Goal: Transaction & Acquisition: Purchase product/service

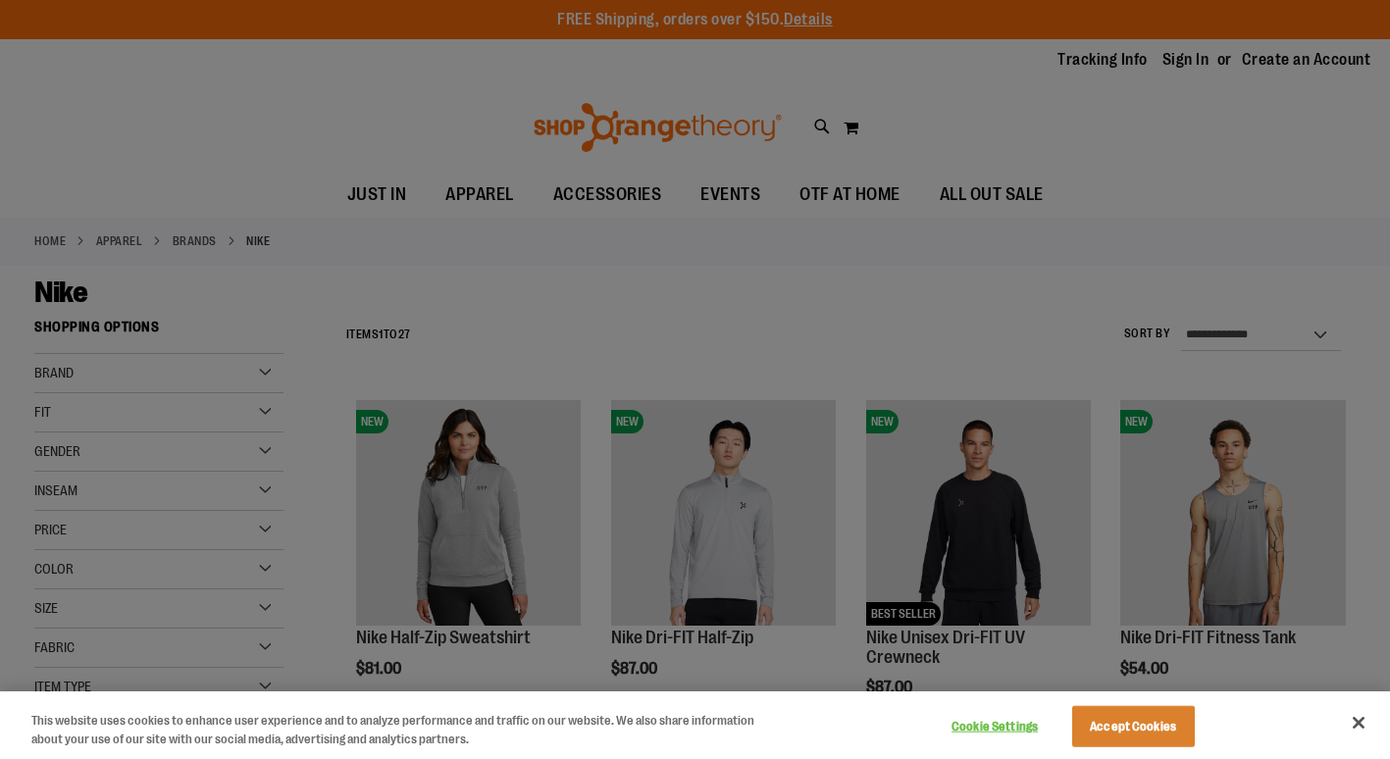
click at [1326, 330] on div at bounding box center [695, 379] width 1390 height 759
click at [1363, 726] on button "Close" at bounding box center [1358, 722] width 43 height 43
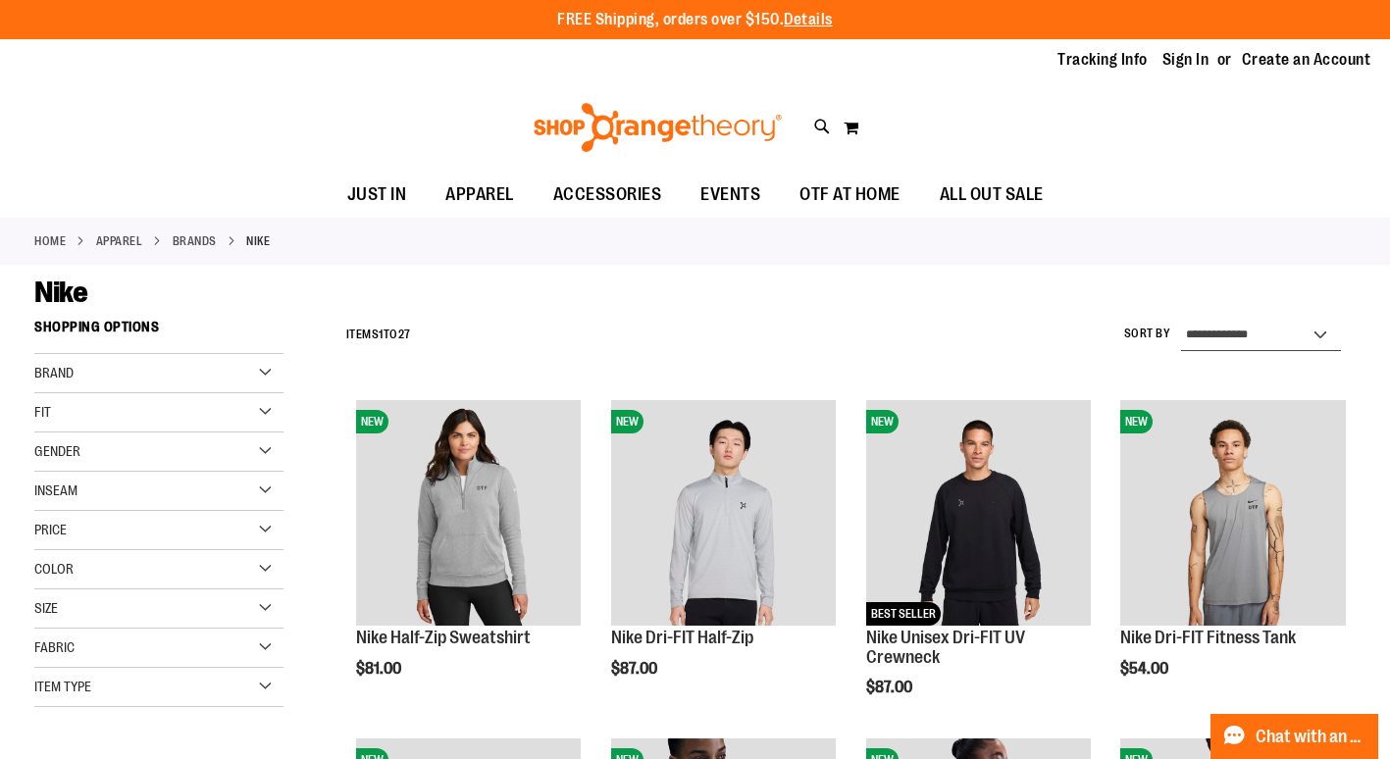
click at [1242, 336] on select "**********" at bounding box center [1261, 335] width 161 height 31
select select "*********"
click at [1181, 320] on select "**********" at bounding box center [1261, 335] width 161 height 31
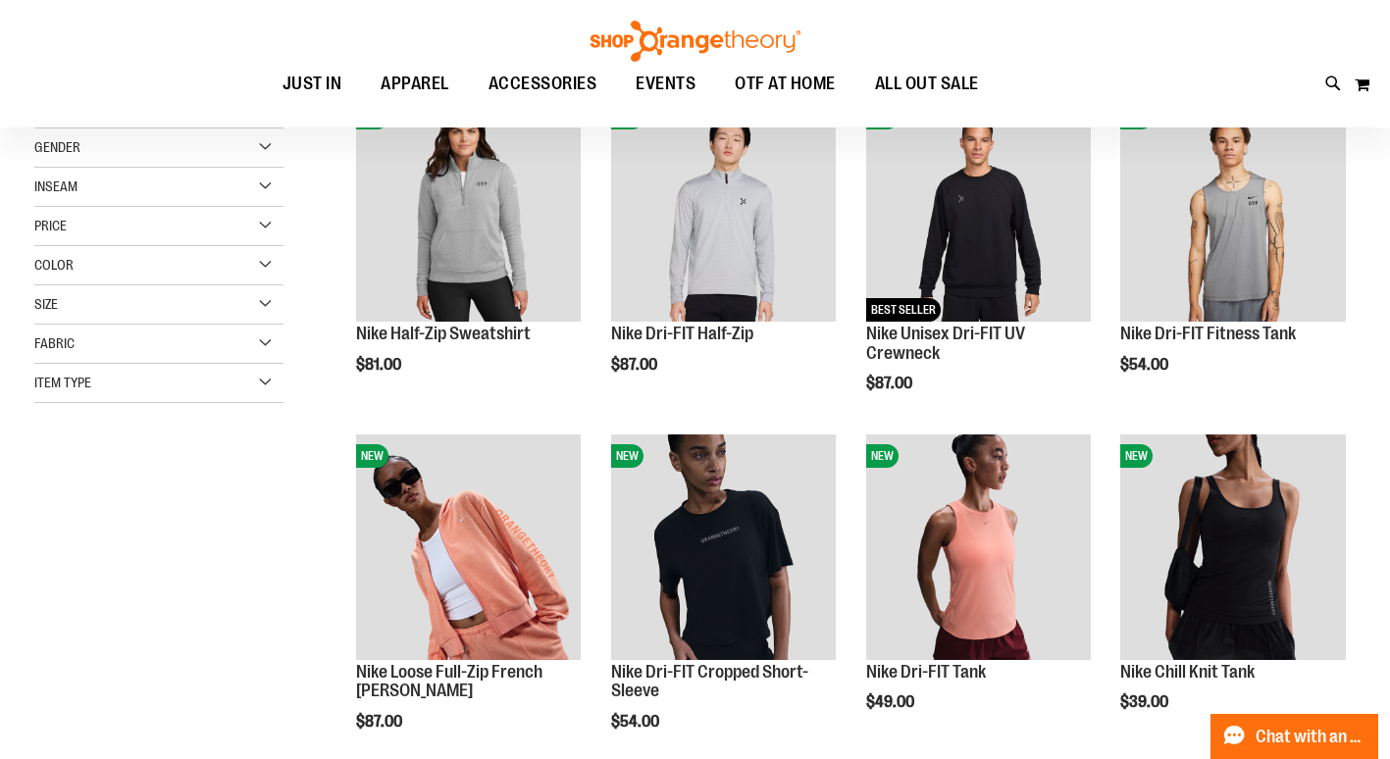
scroll to position [310, 0]
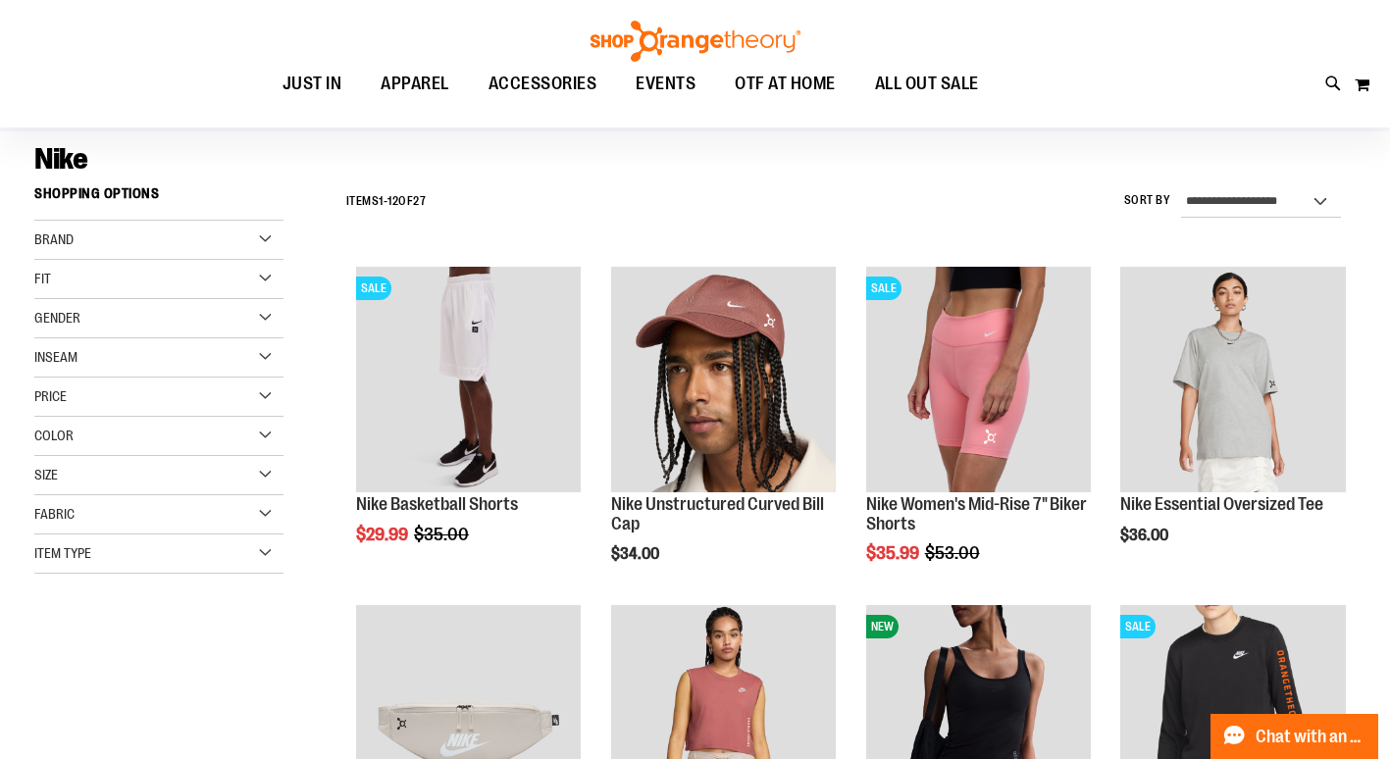
scroll to position [132, 0]
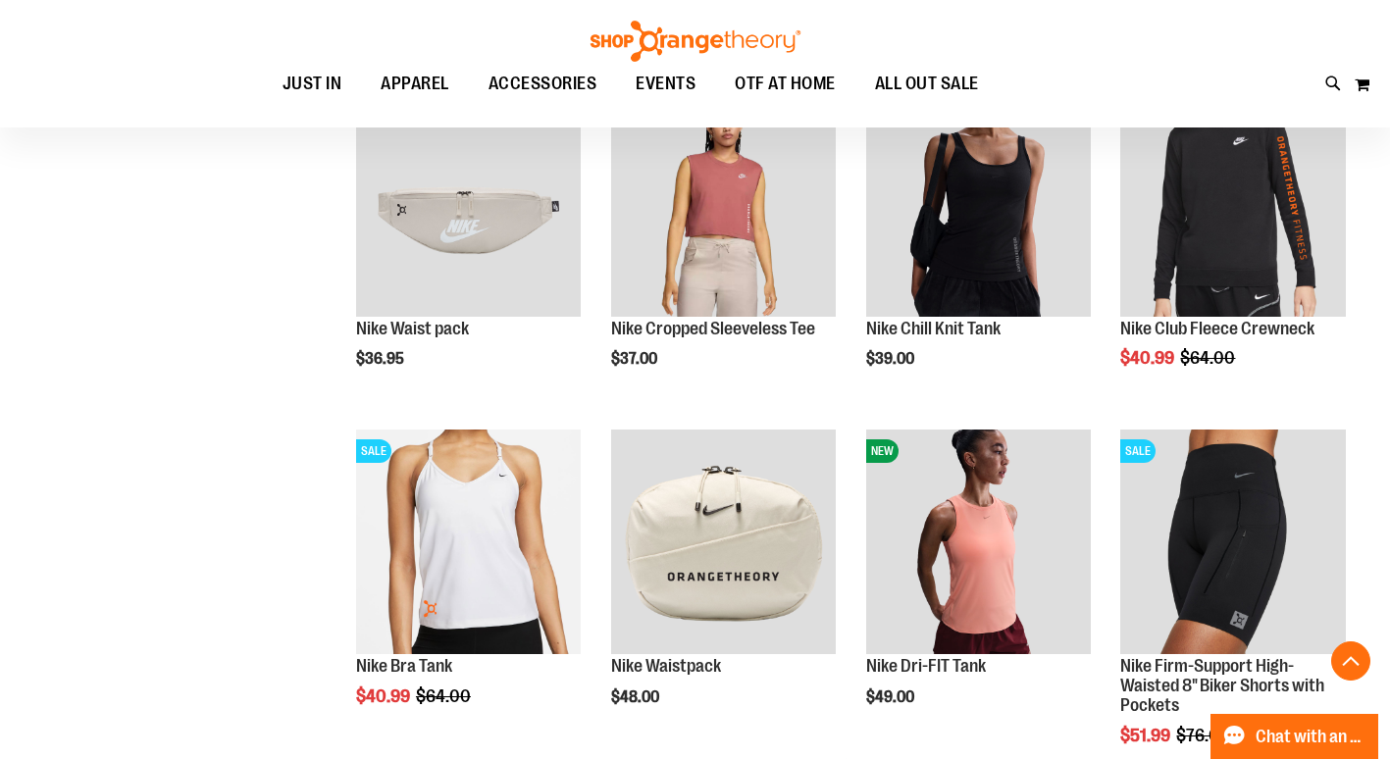
scroll to position [648, 0]
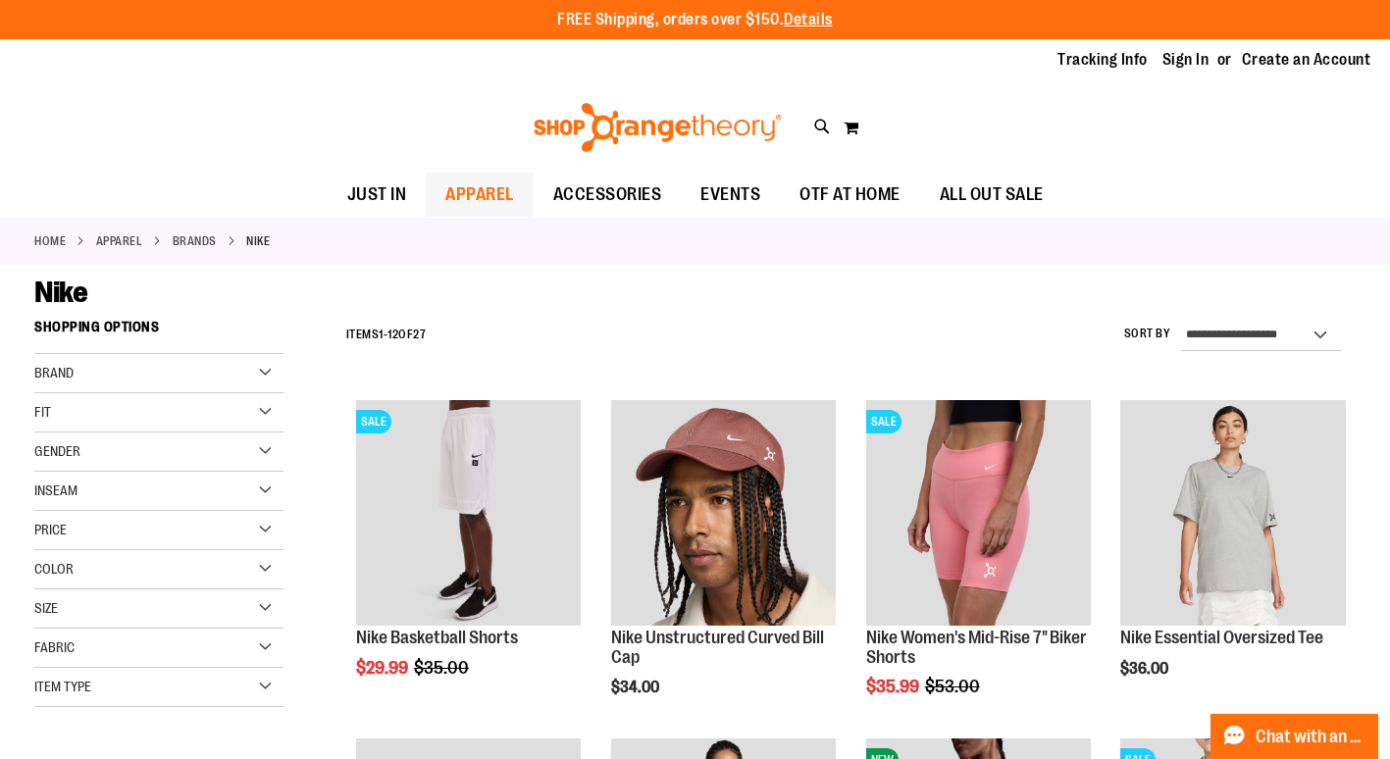
click at [448, 187] on span "APPAREL" at bounding box center [479, 195] width 69 height 44
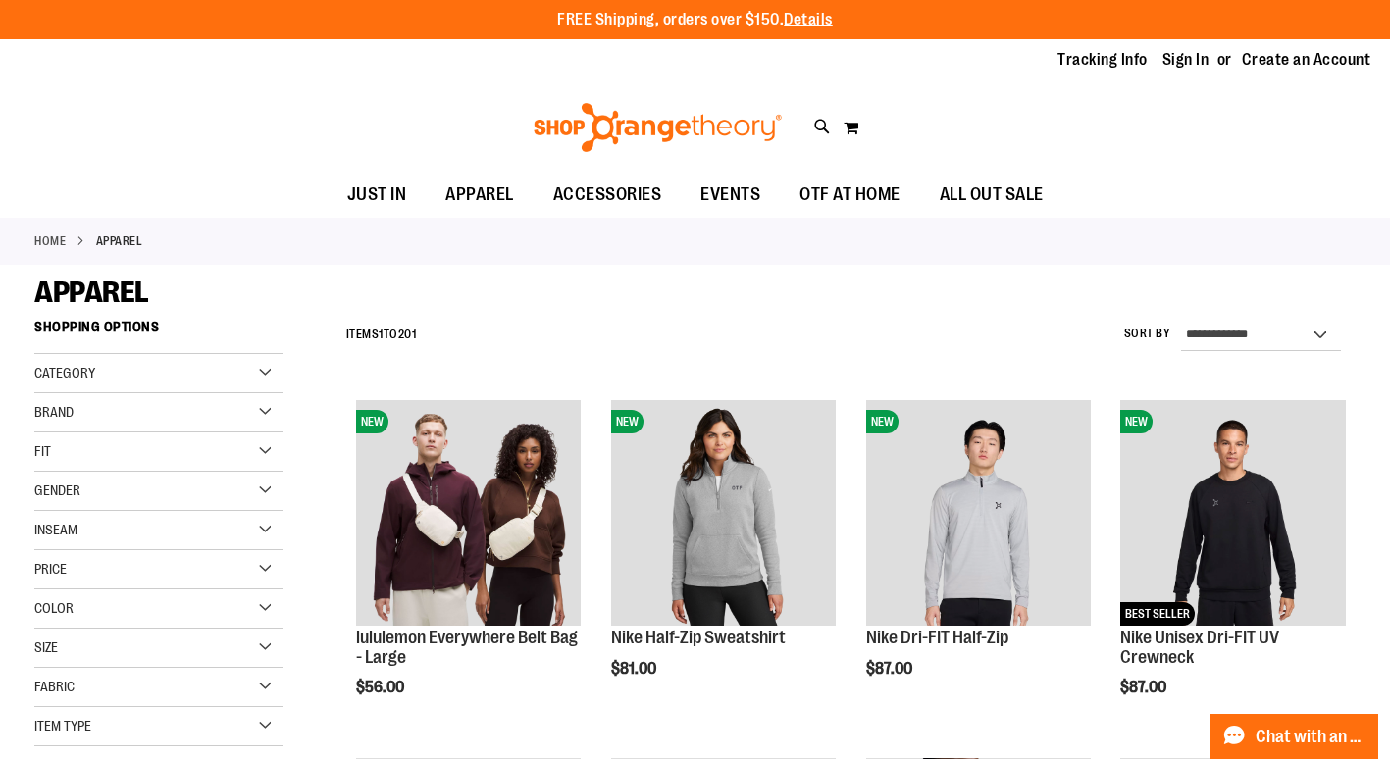
click at [264, 490] on div "Gender" at bounding box center [158, 491] width 249 height 39
click at [111, 558] on span "111 items" at bounding box center [118, 551] width 35 height 21
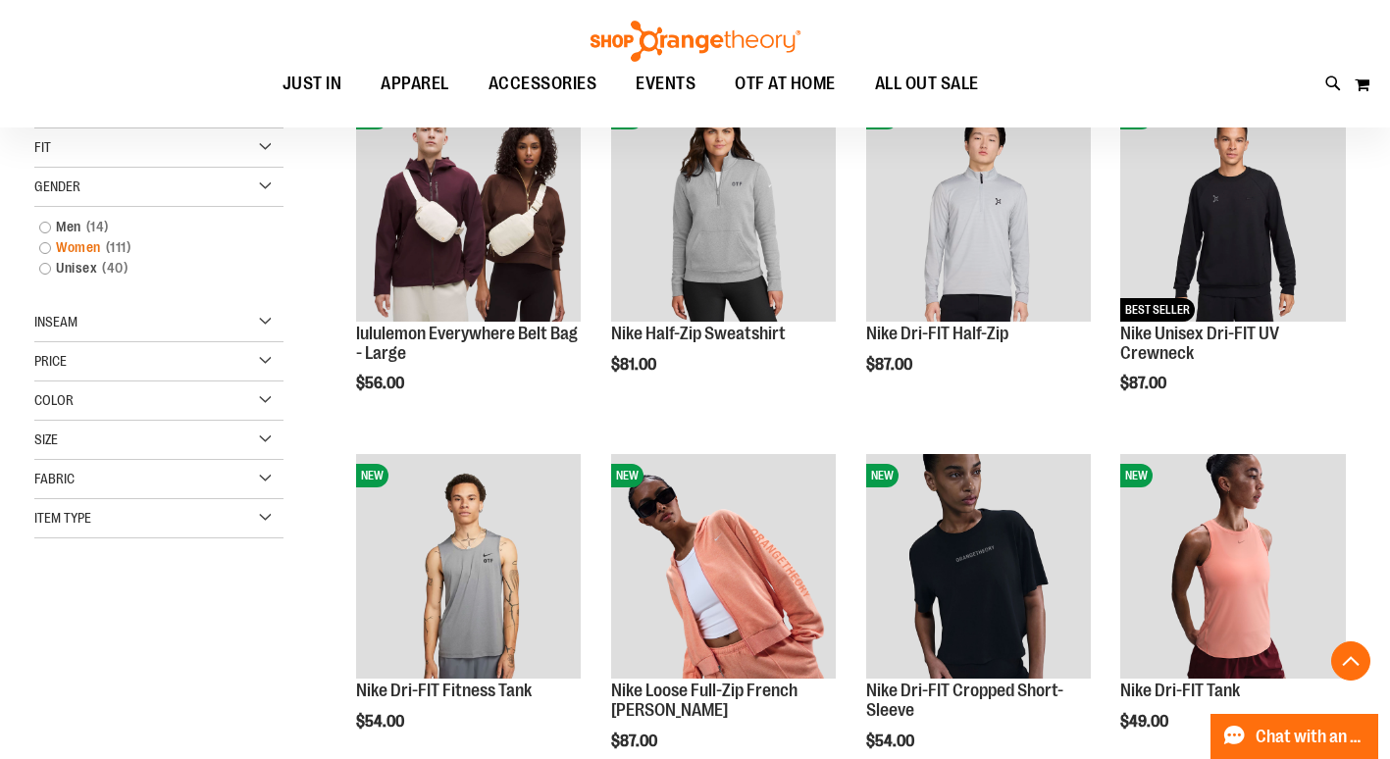
scroll to position [310, 0]
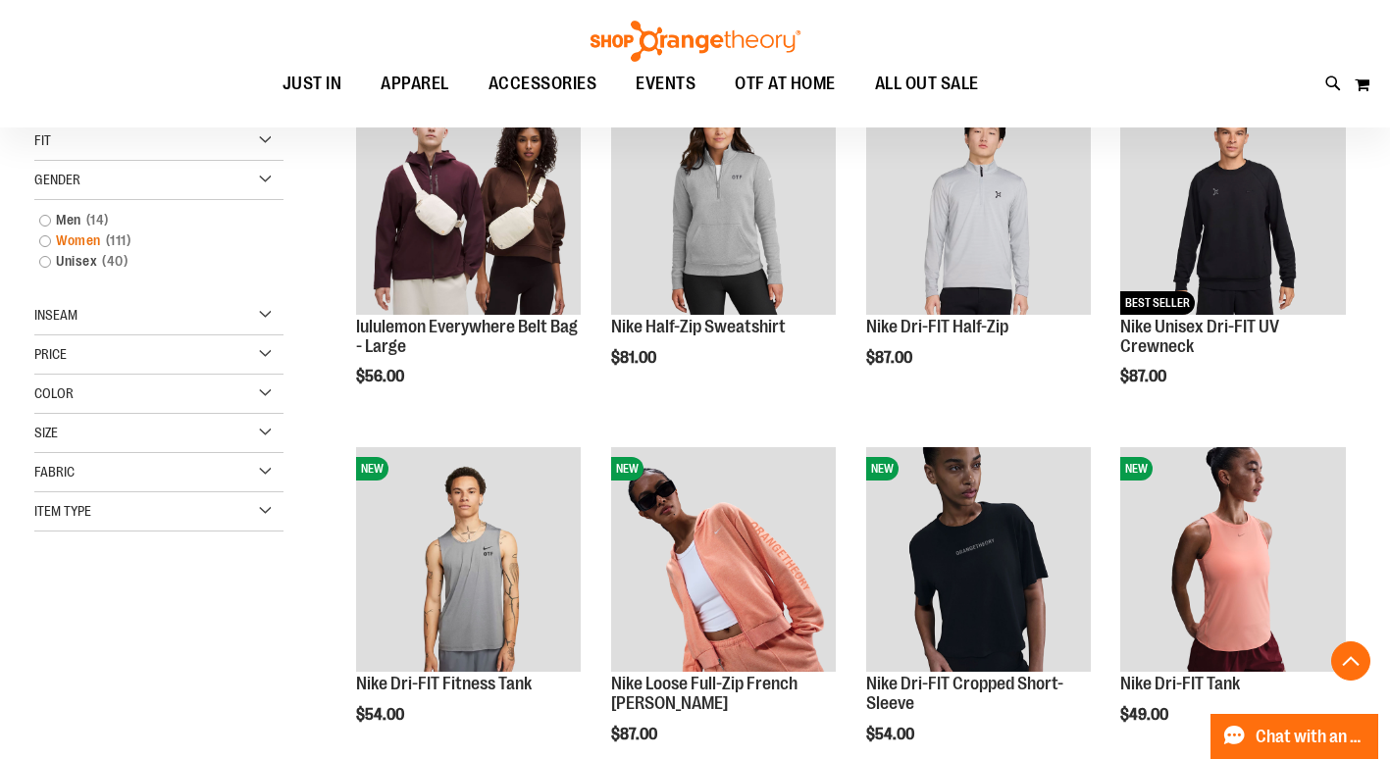
click at [77, 248] on link "Women 111 items" at bounding box center [148, 241] width 239 height 21
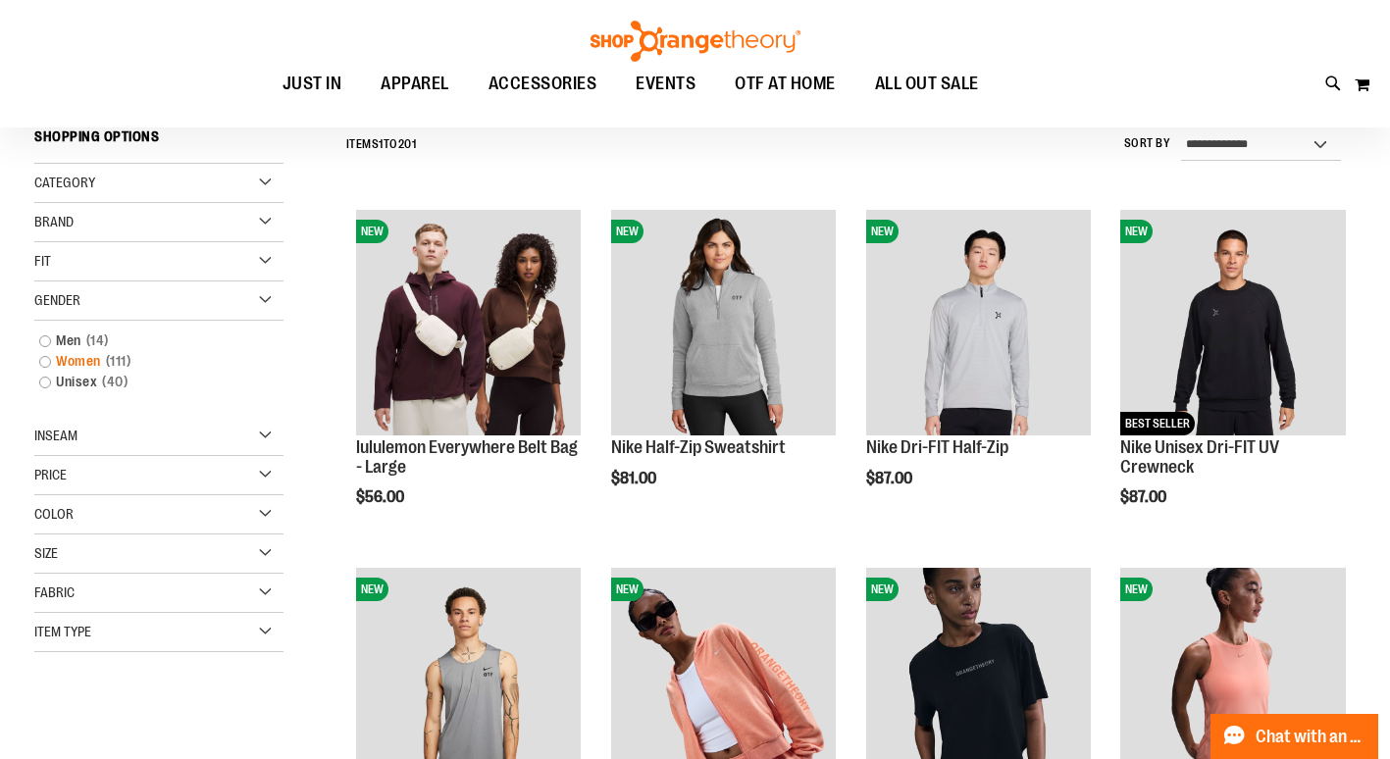
scroll to position [182, 0]
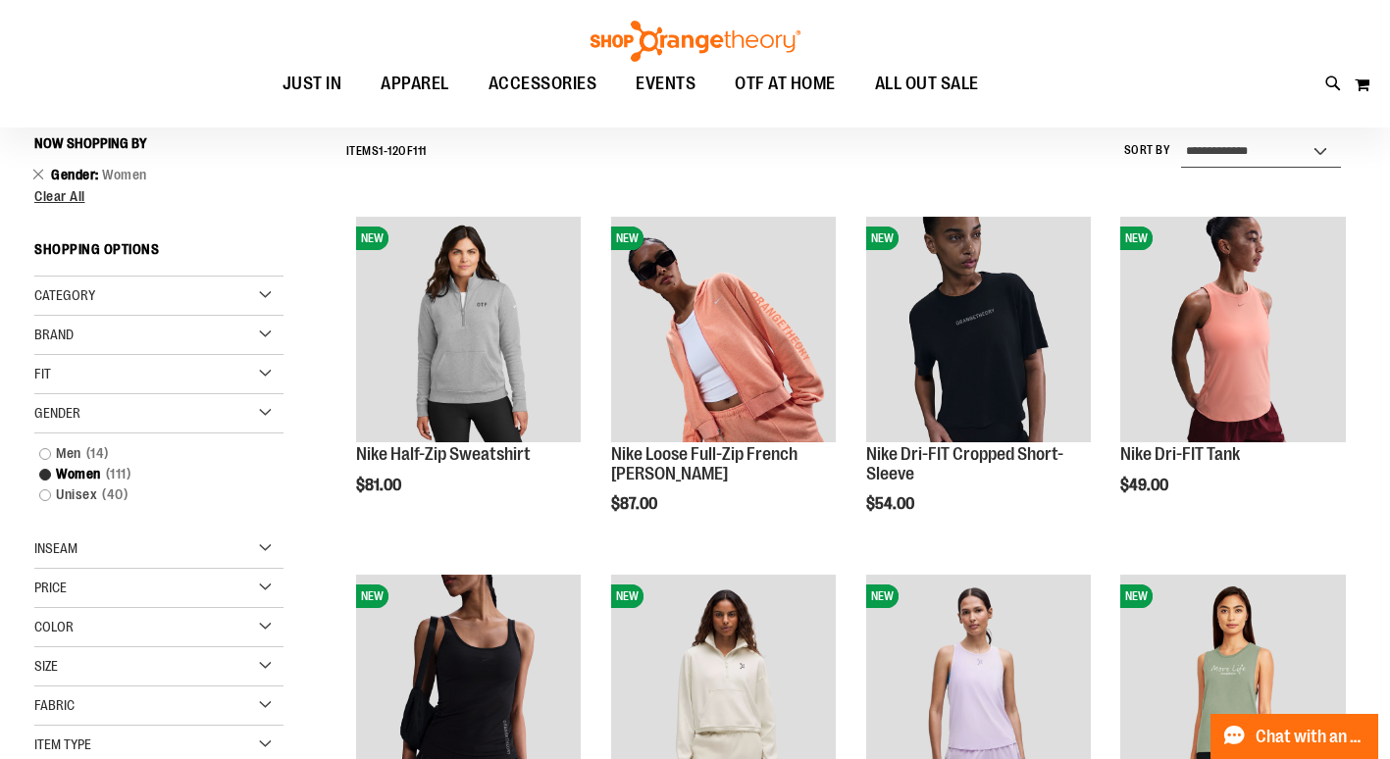
click at [1321, 146] on select "**********" at bounding box center [1261, 151] width 161 height 31
select select "*********"
click at [1181, 136] on select "**********" at bounding box center [1261, 151] width 161 height 31
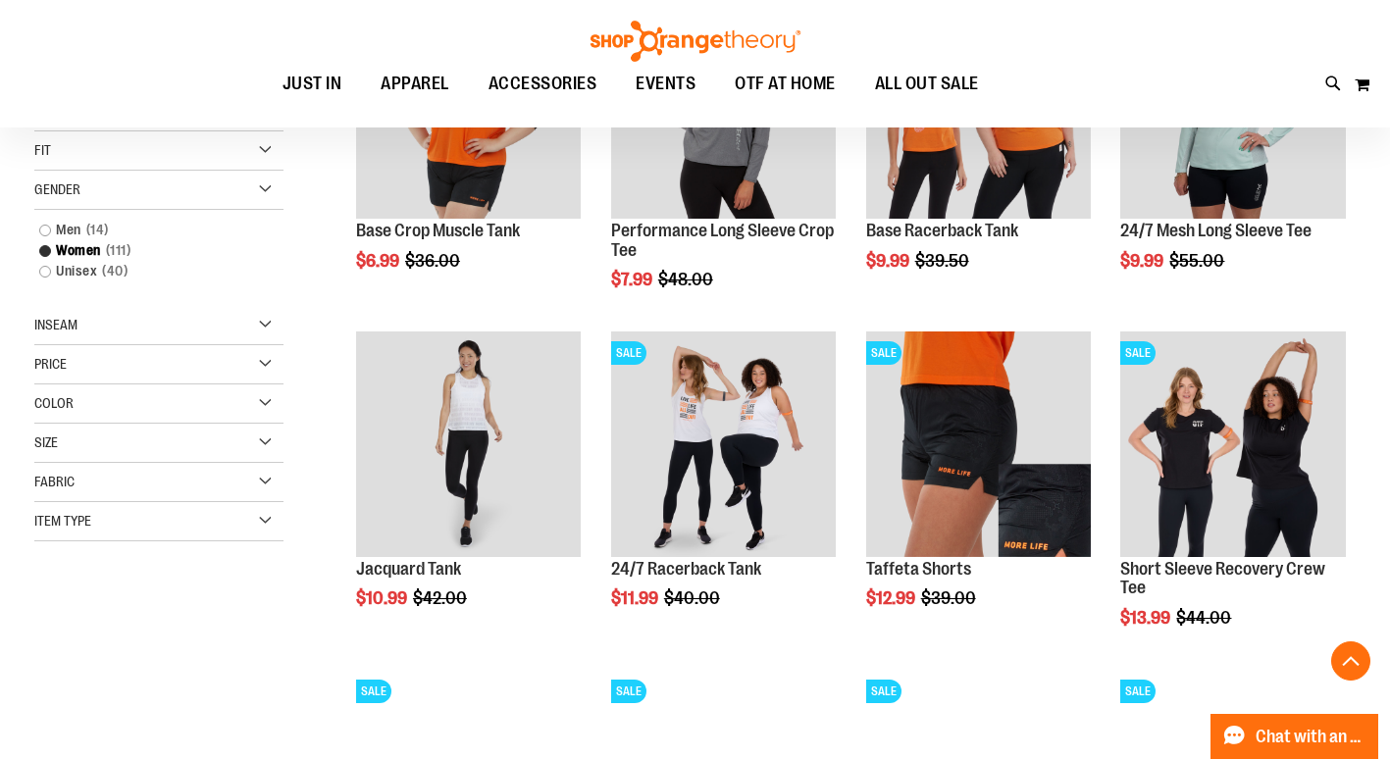
scroll to position [407, 0]
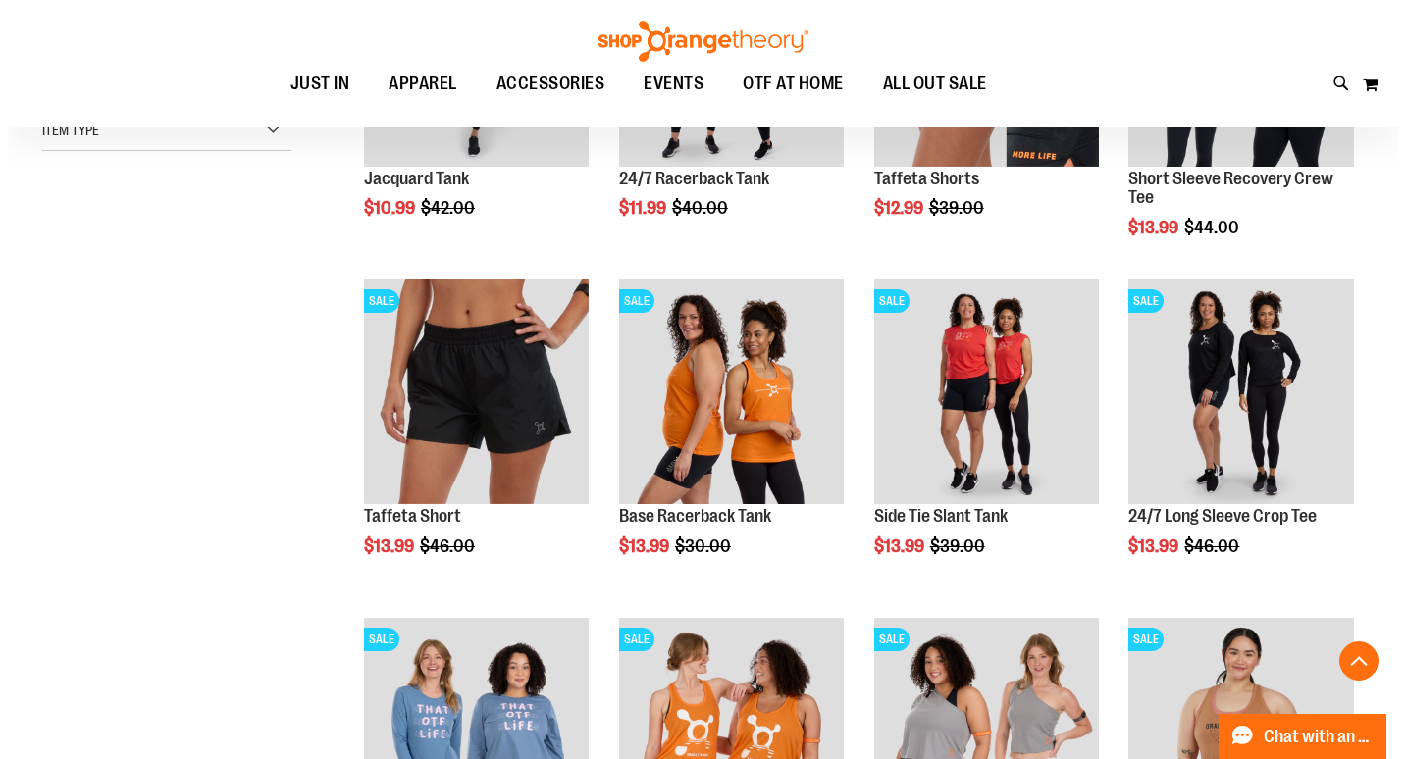
scroll to position [796, 0]
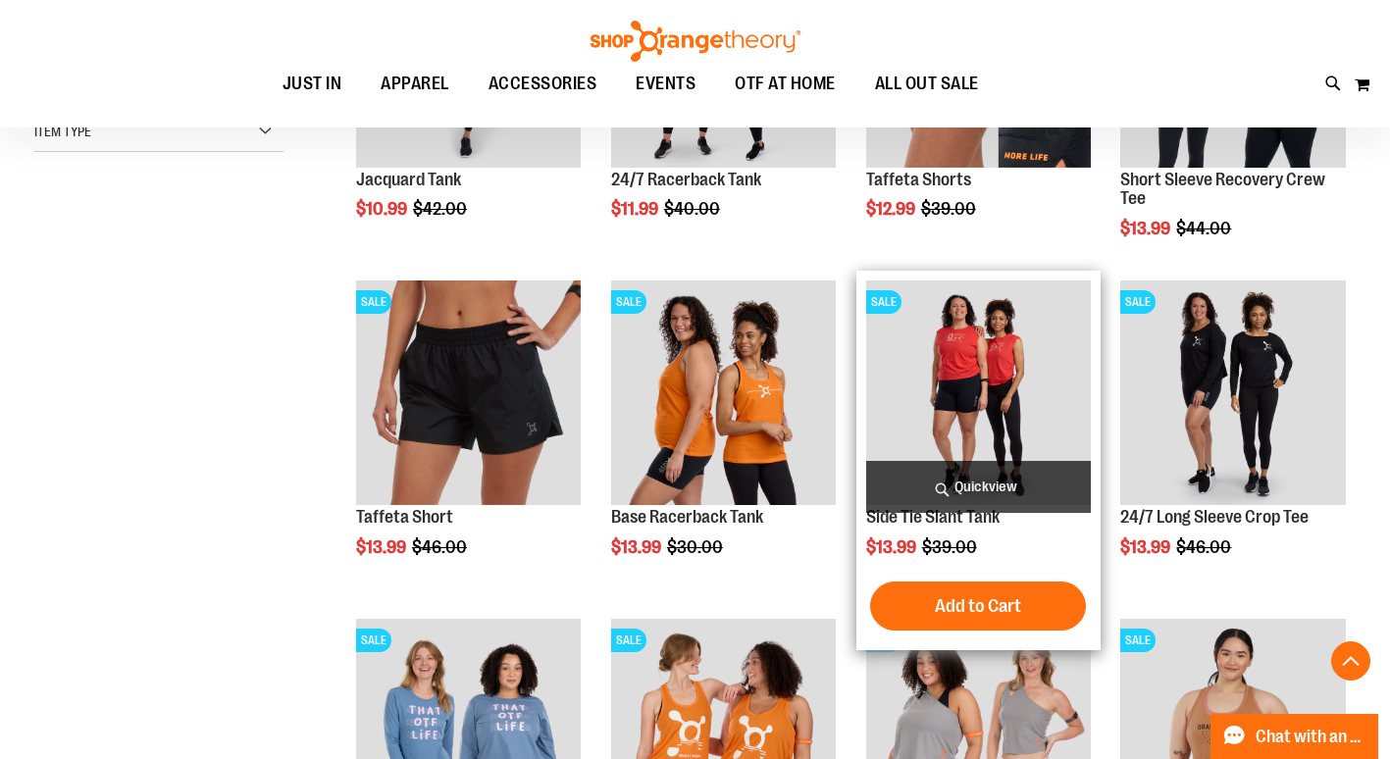
click at [975, 431] on img "product" at bounding box center [978, 393] width 225 height 225
click at [991, 480] on span "Quickview" at bounding box center [978, 487] width 225 height 52
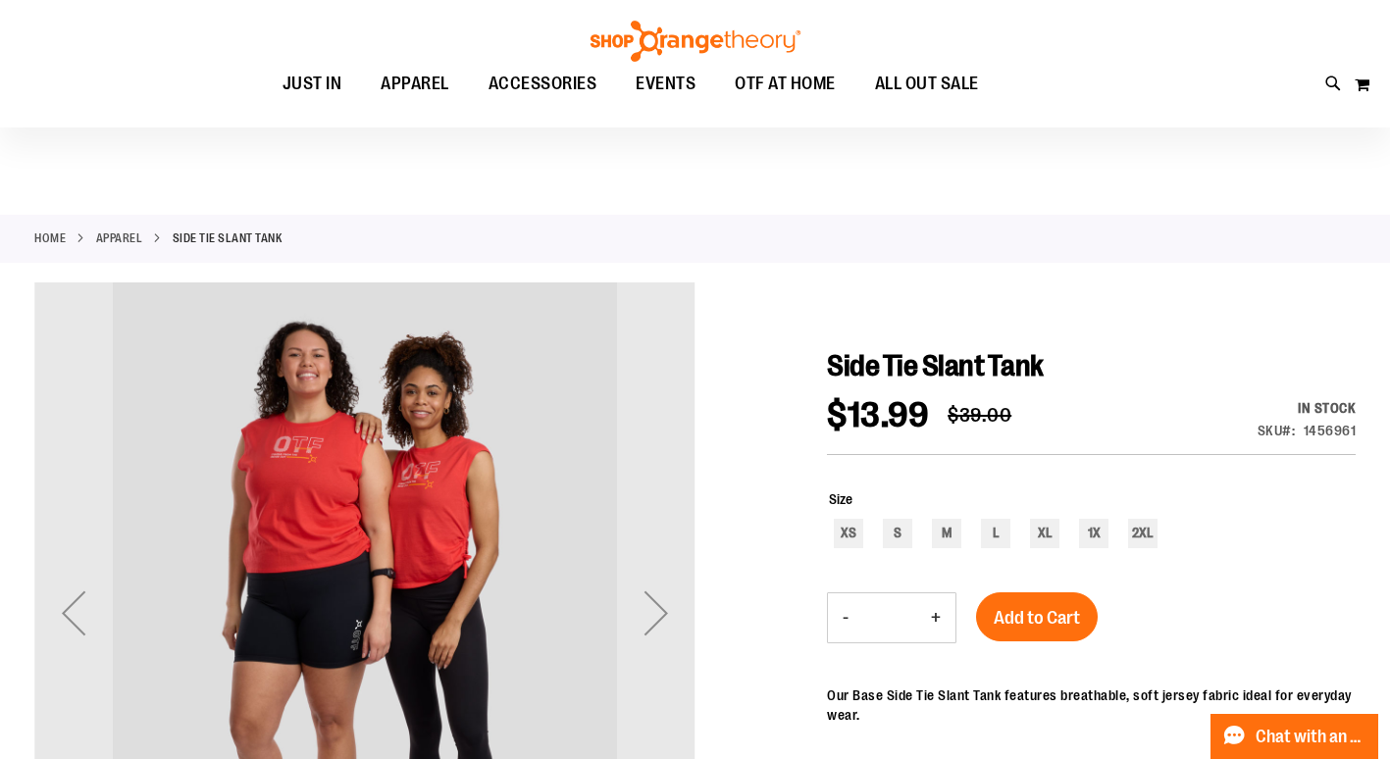
scroll to position [10, 0]
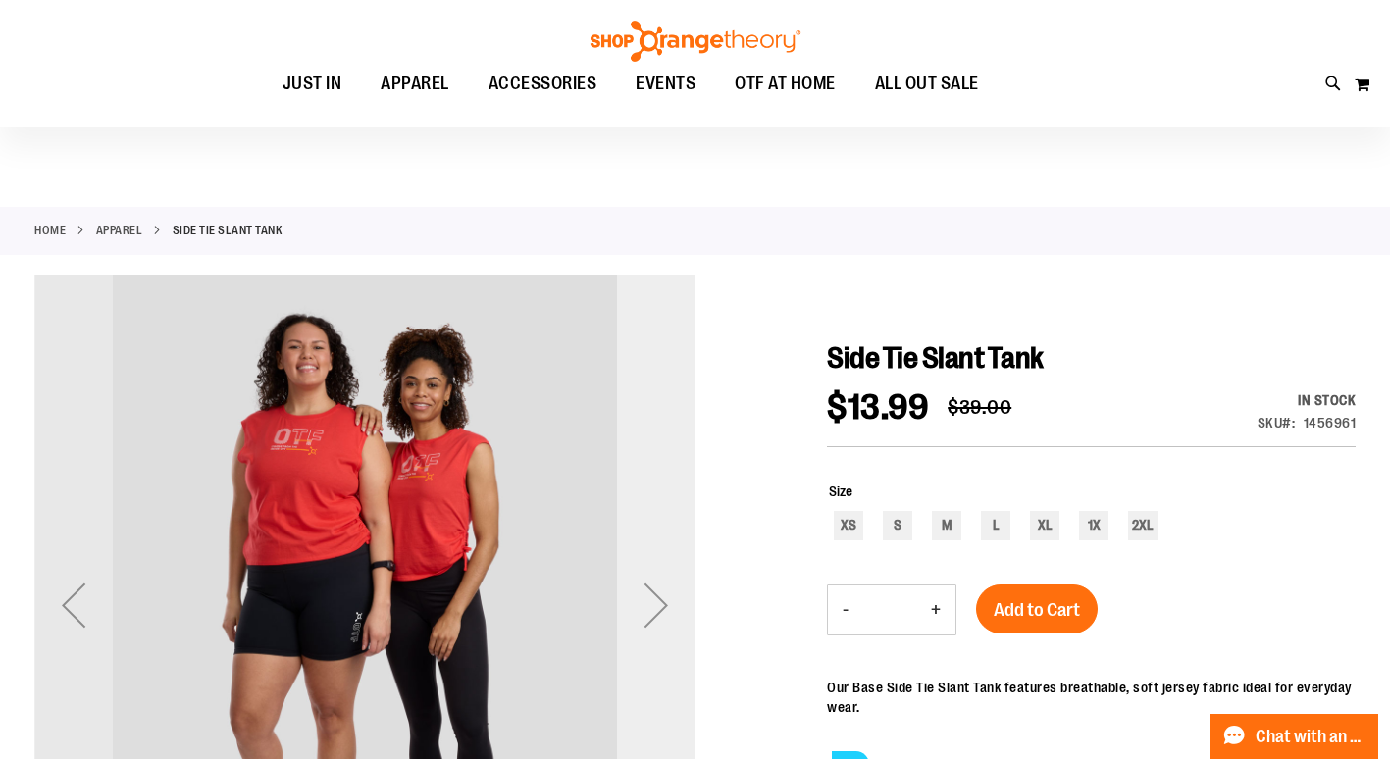
click at [662, 601] on div "Next" at bounding box center [656, 605] width 78 height 78
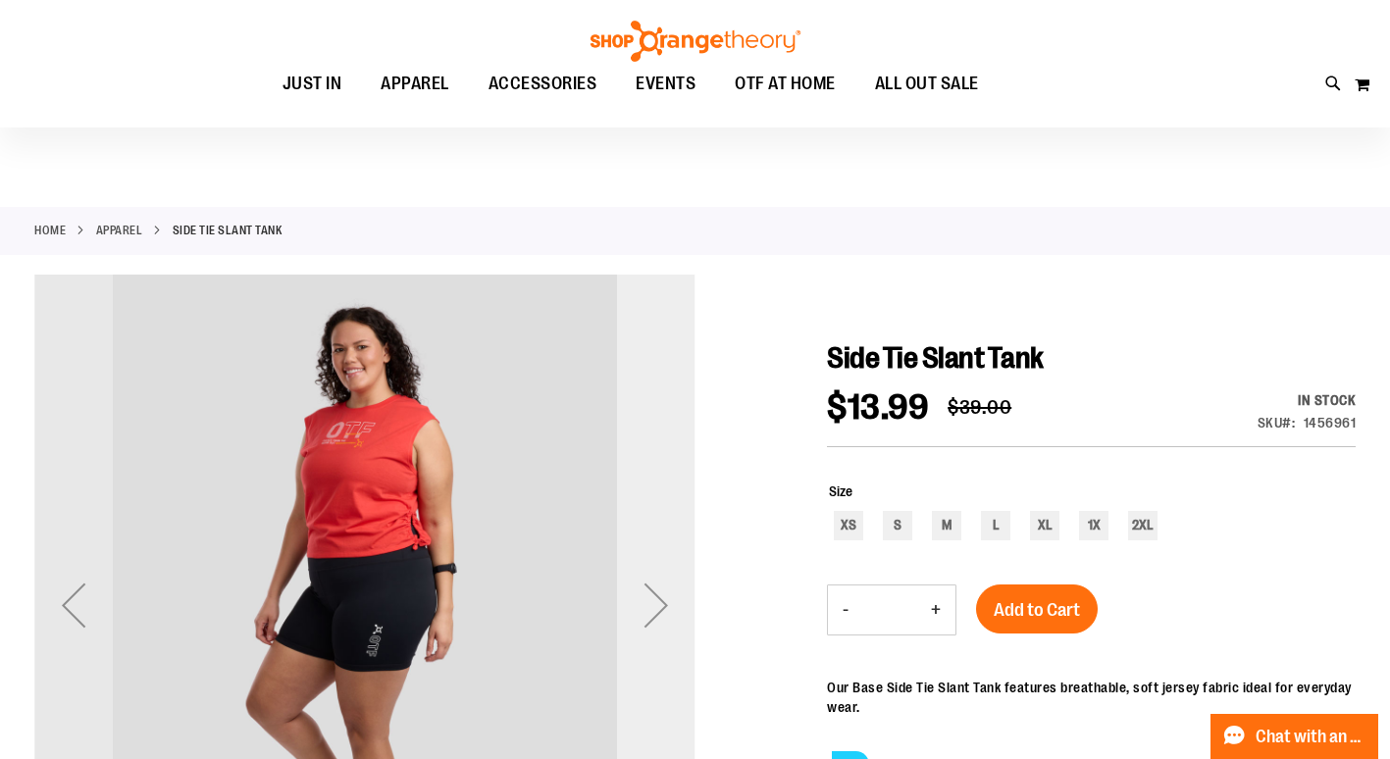
click at [662, 583] on div "Next" at bounding box center [656, 605] width 78 height 78
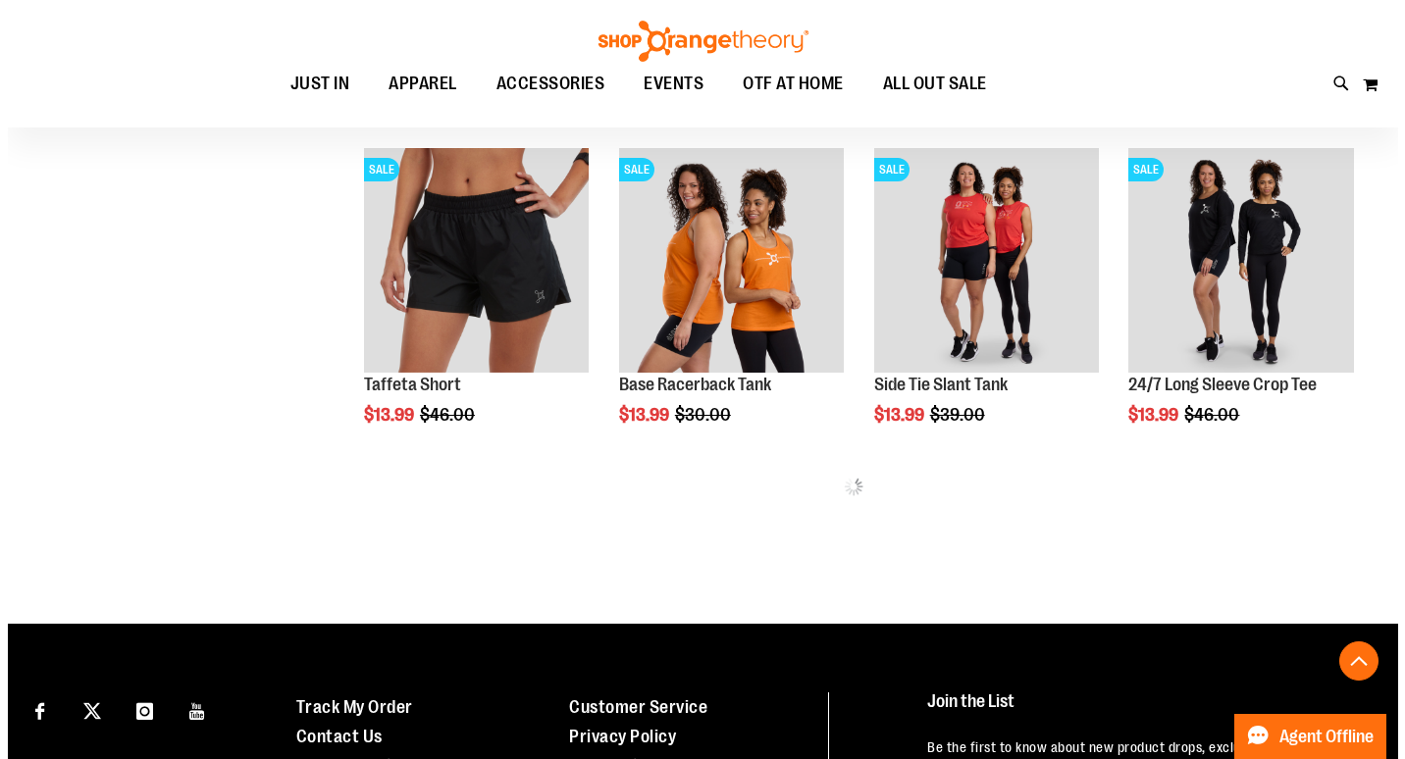
scroll to position [795, 0]
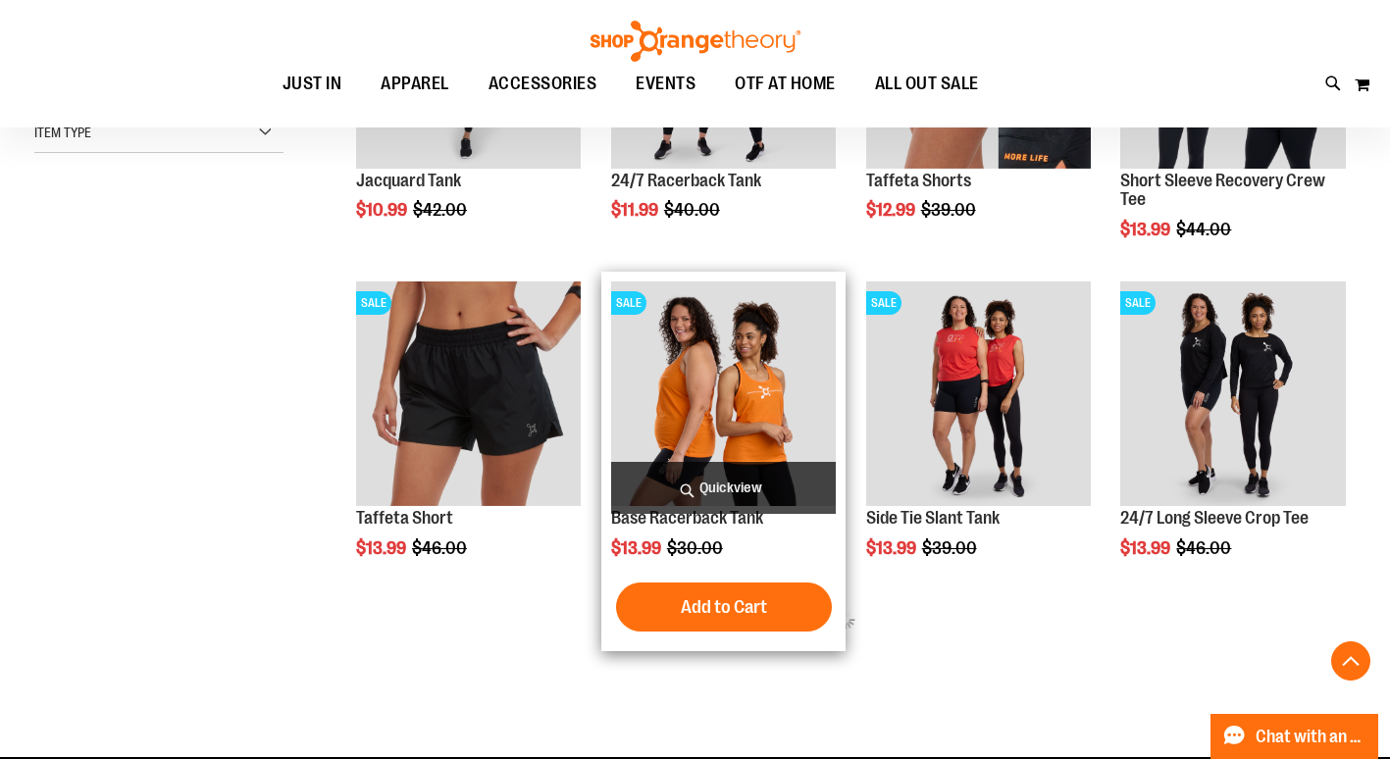
click at [770, 434] on img "product" at bounding box center [723, 394] width 225 height 225
click at [732, 490] on span "Quickview" at bounding box center [723, 488] width 225 height 52
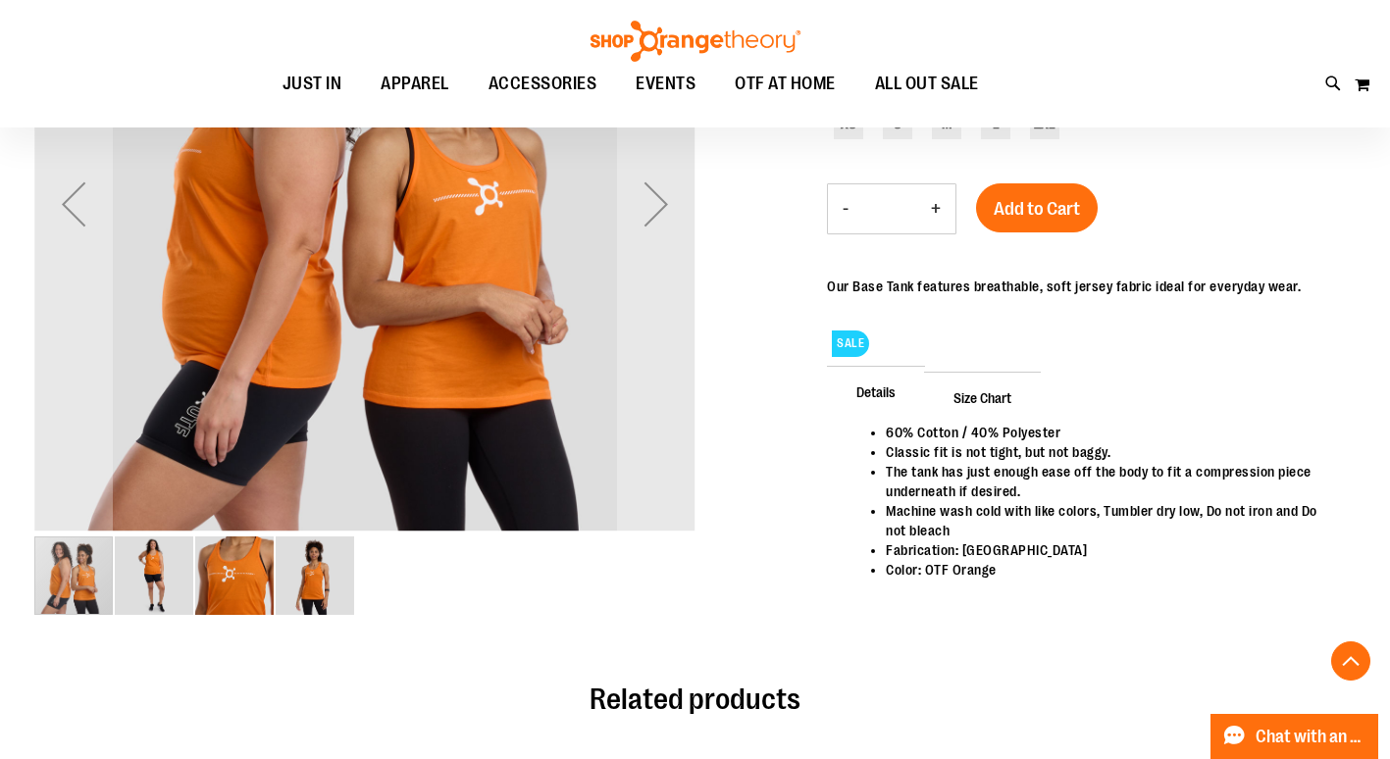
scroll to position [413, 0]
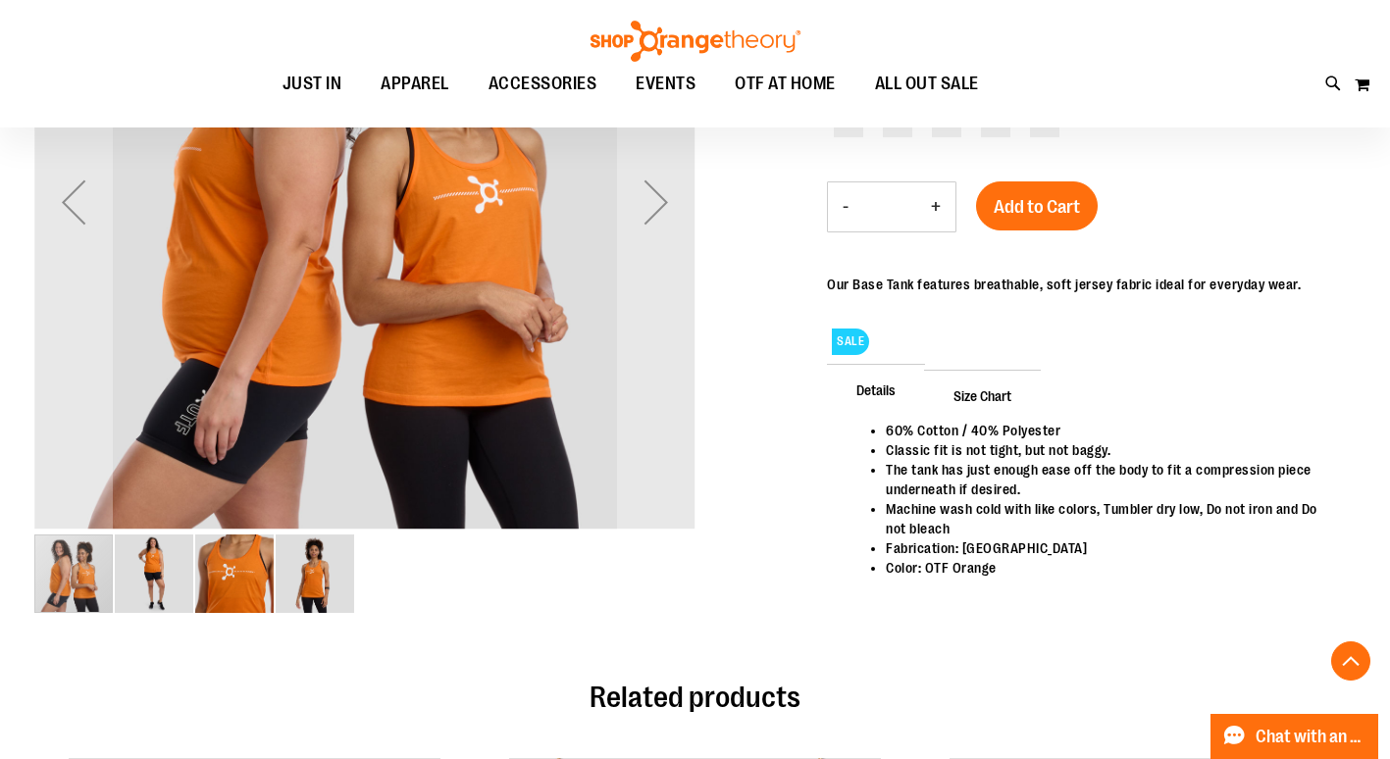
click at [147, 574] on img "image 2 of 4" at bounding box center [154, 574] width 78 height 78
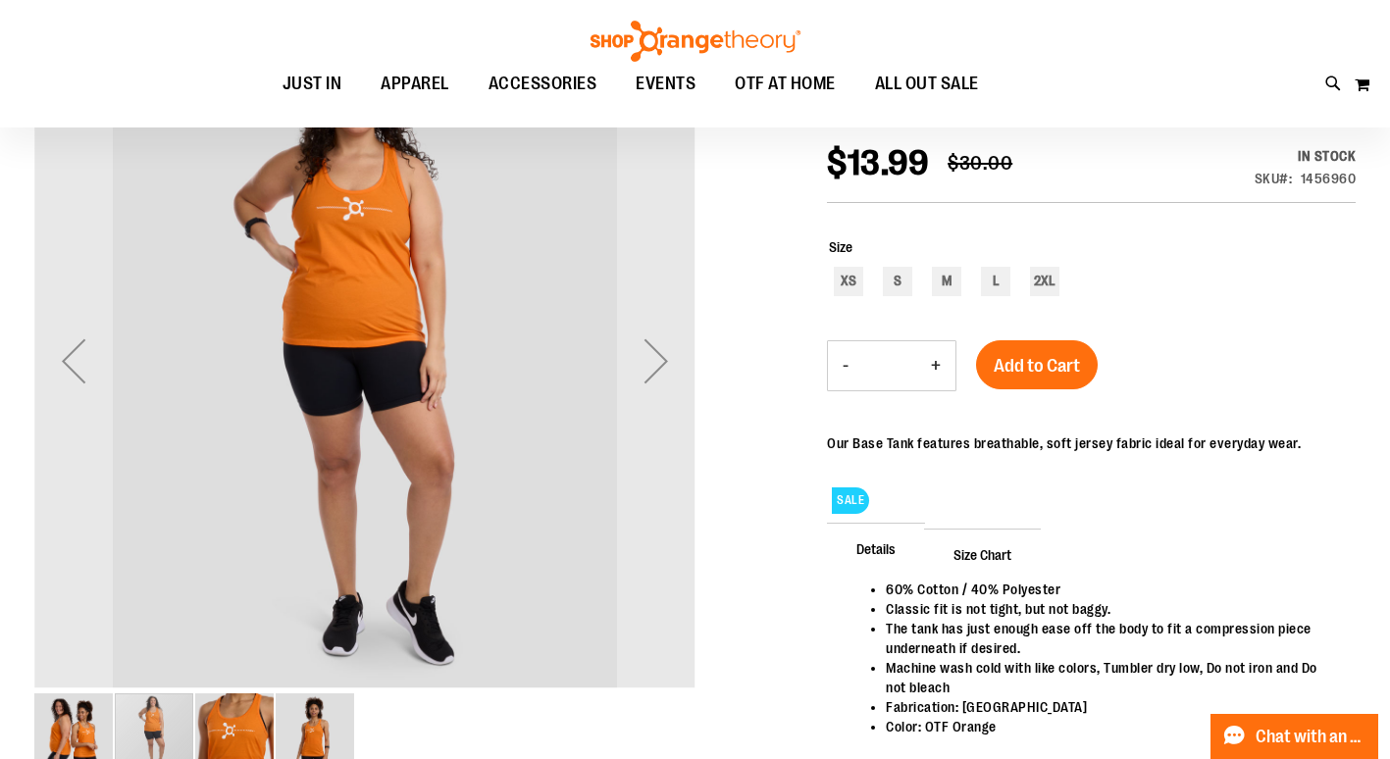
scroll to position [265, 0]
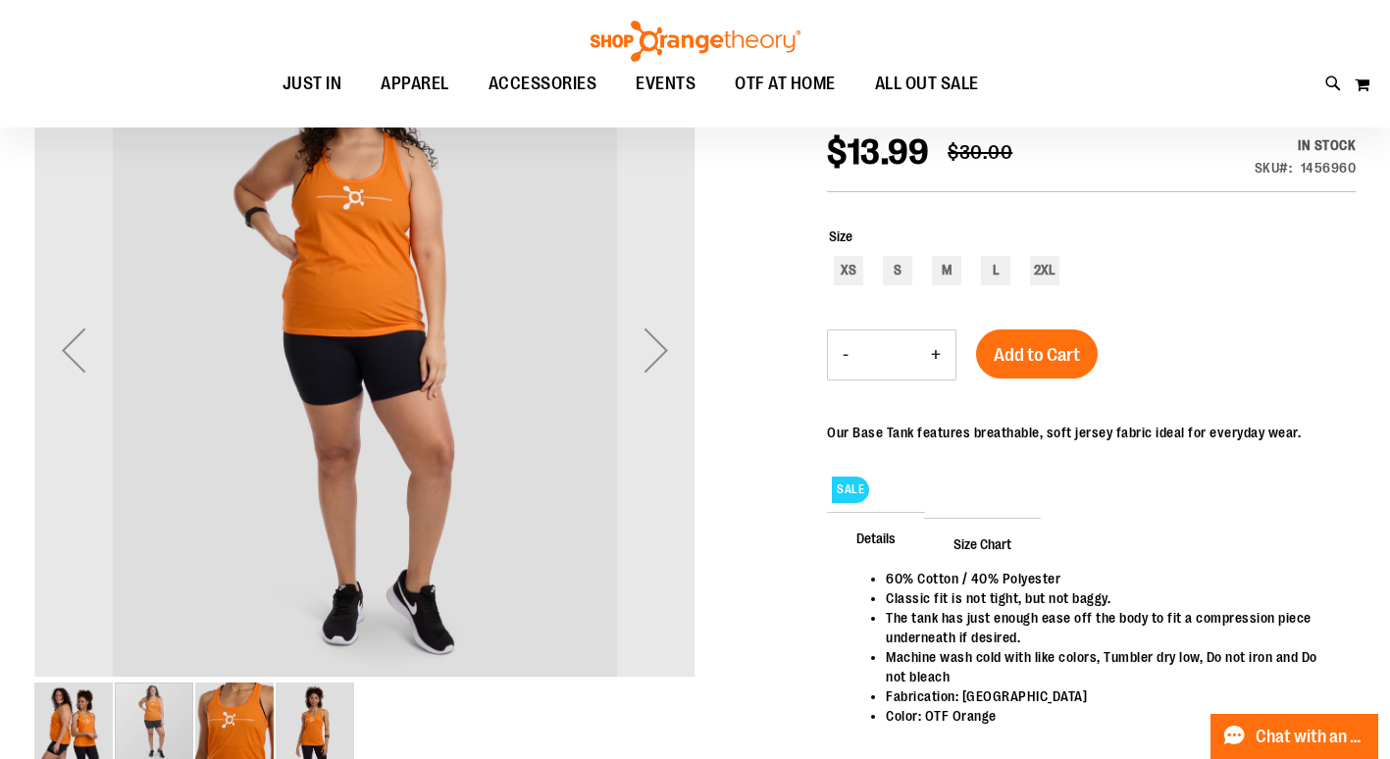
click at [237, 733] on img "image 3 of 4" at bounding box center [234, 722] width 78 height 78
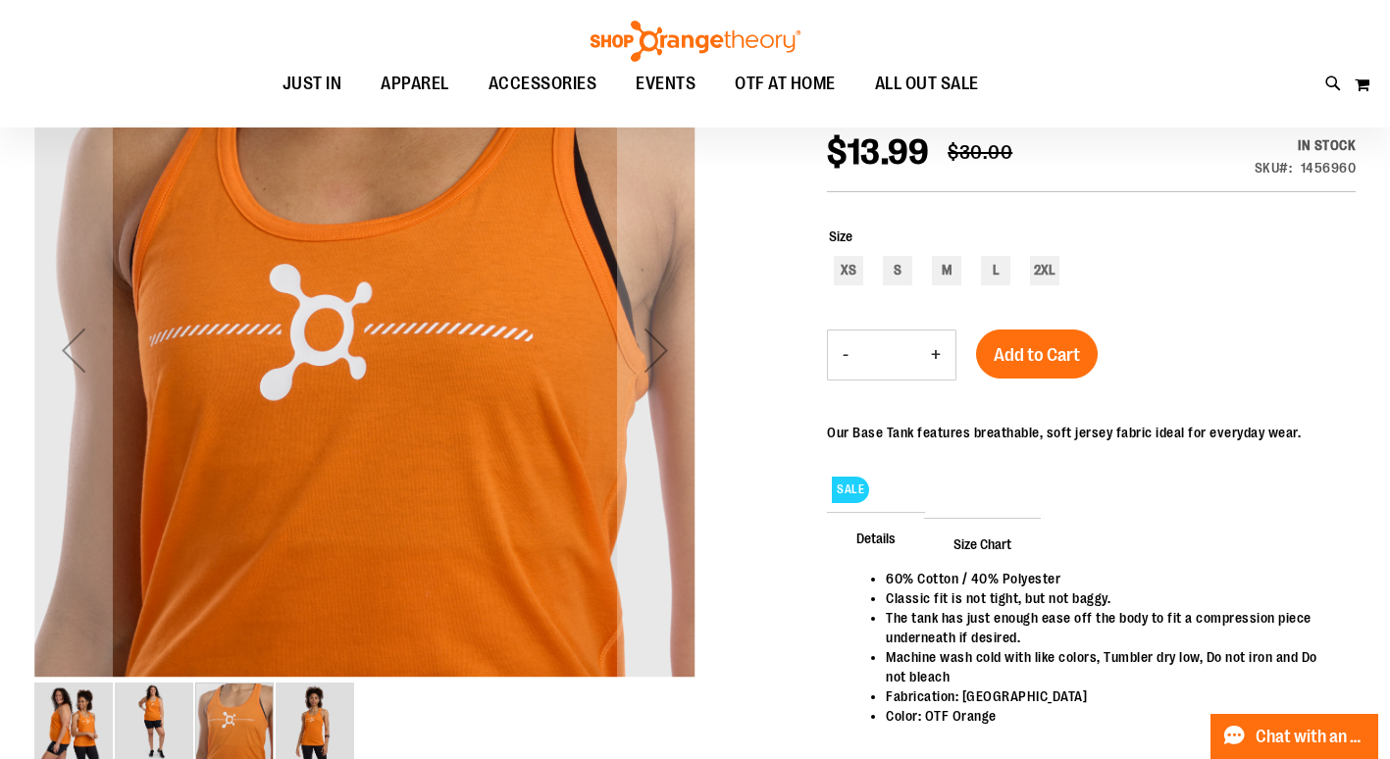
click at [319, 732] on img "image 4 of 4" at bounding box center [315, 722] width 78 height 78
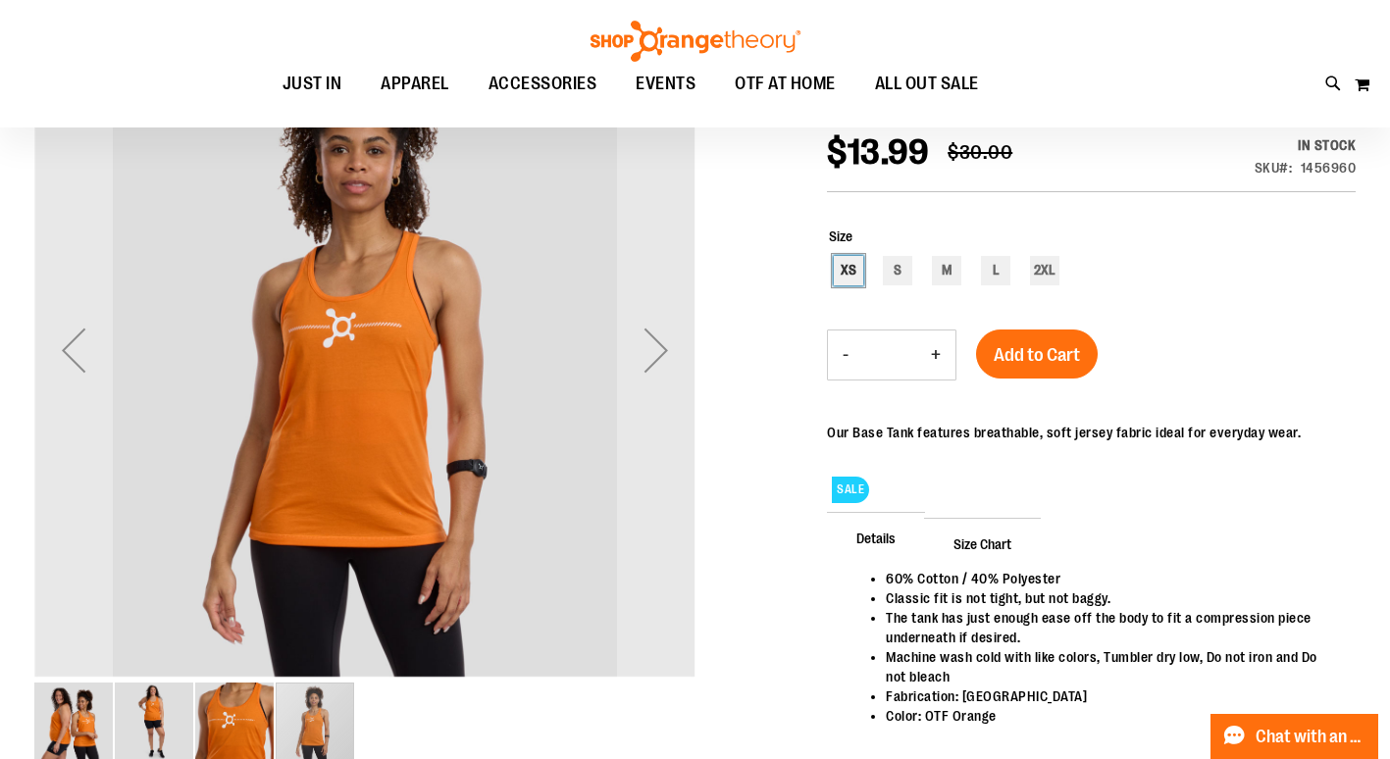
click at [849, 272] on div "XS" at bounding box center [848, 270] width 29 height 29
type input "***"
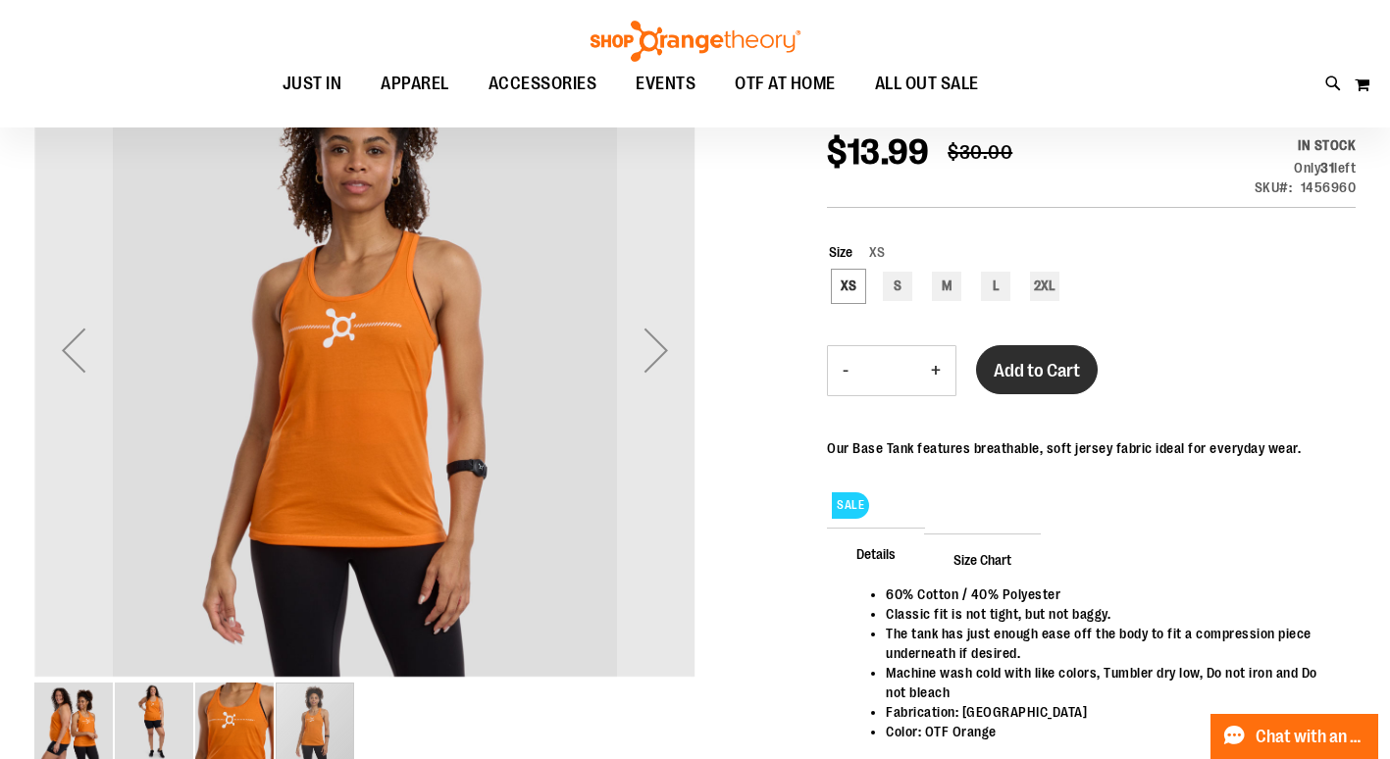
click at [1052, 377] on span "Add to Cart" at bounding box center [1037, 371] width 86 height 22
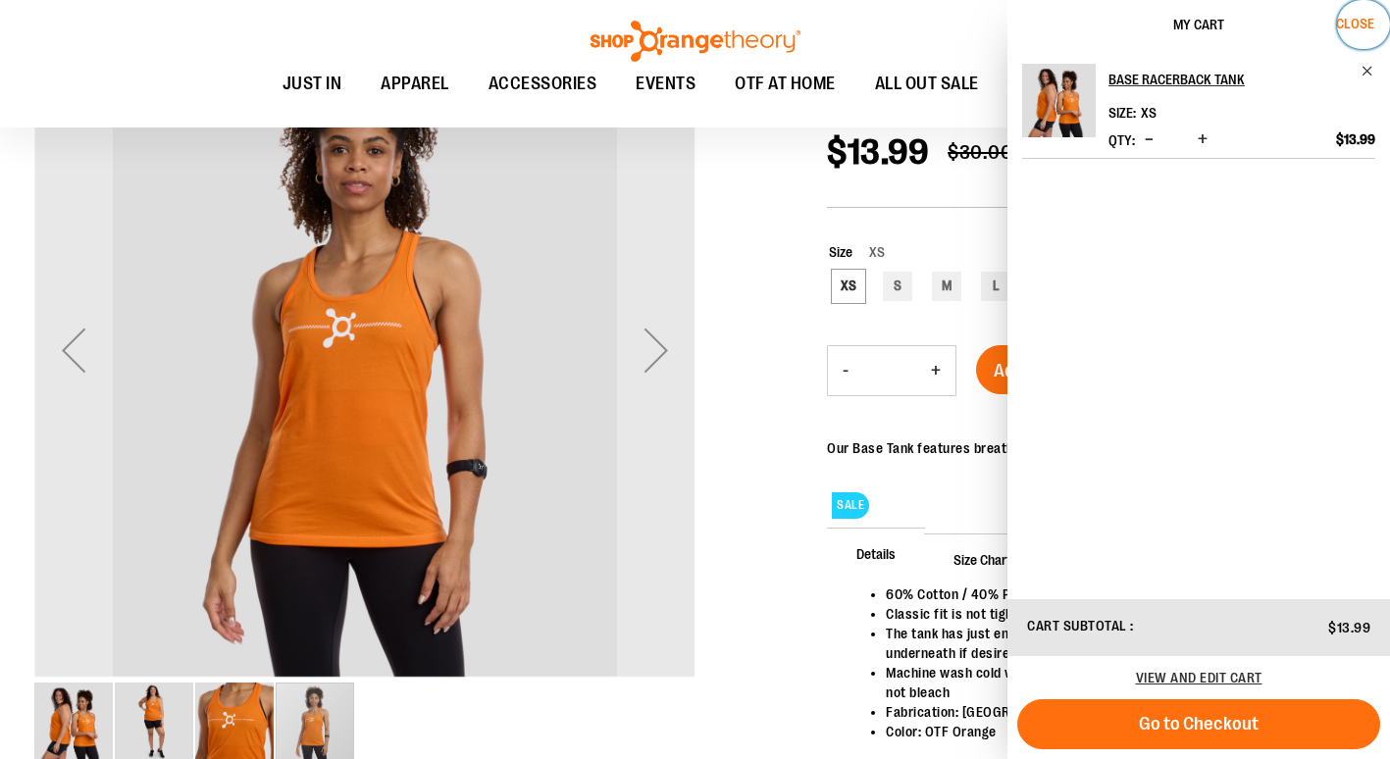
click at [1358, 20] on span "Close" at bounding box center [1355, 24] width 38 height 16
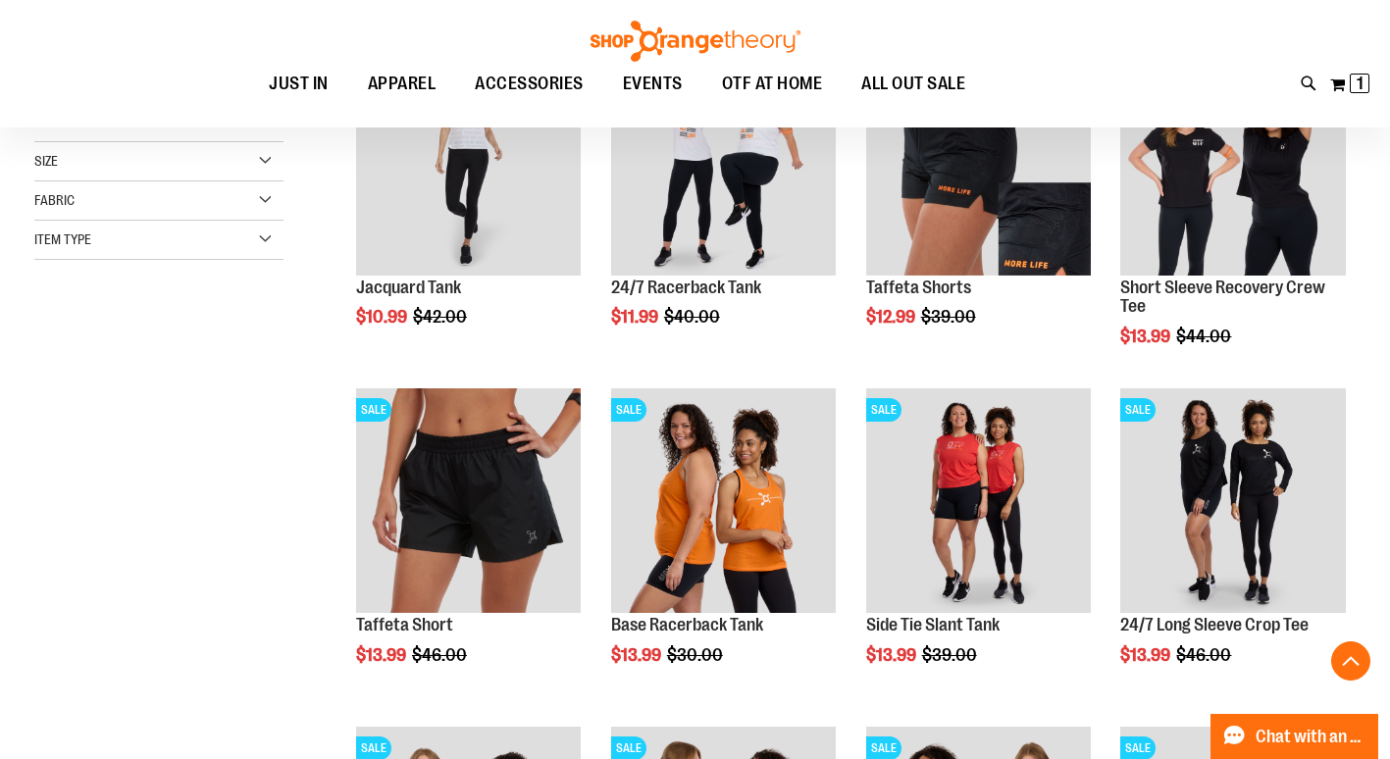
scroll to position [687, 0]
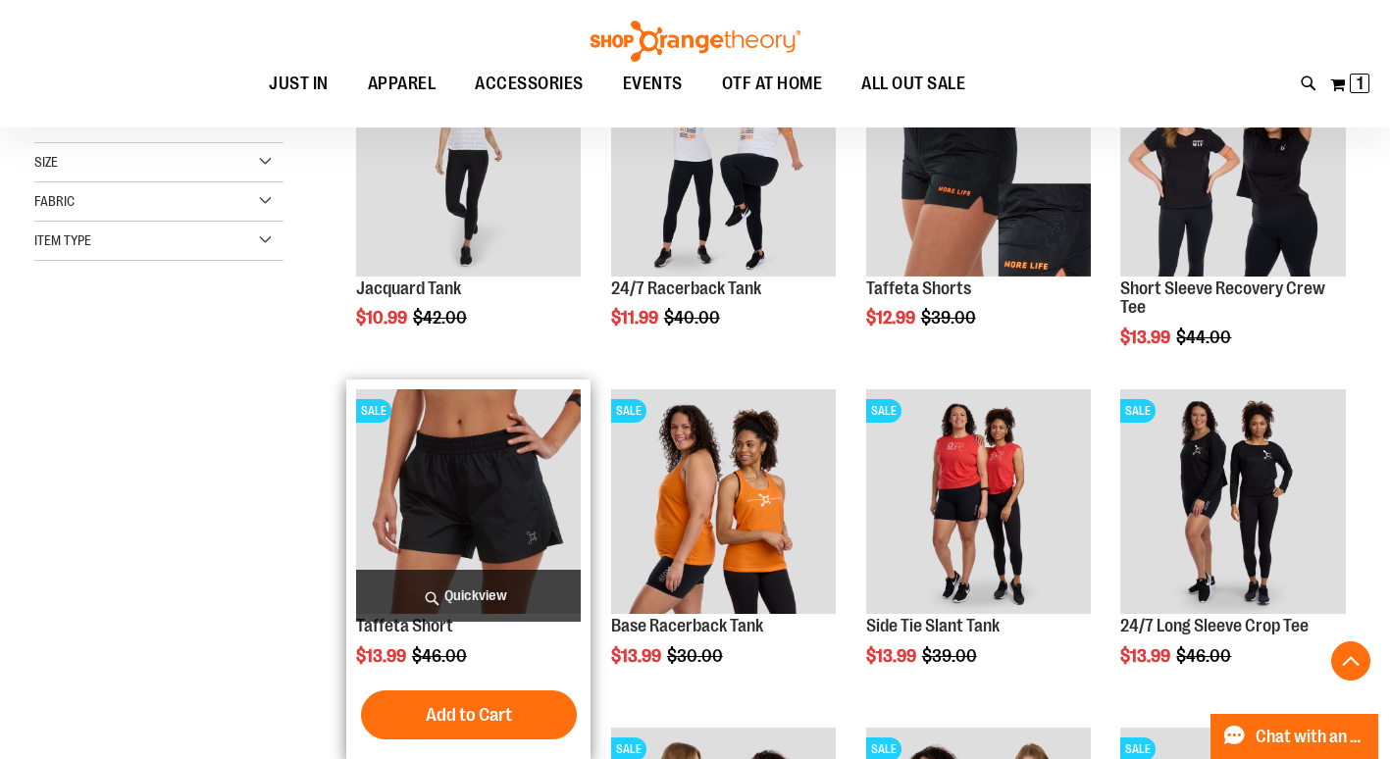
click at [470, 544] on img "product" at bounding box center [468, 501] width 225 height 225
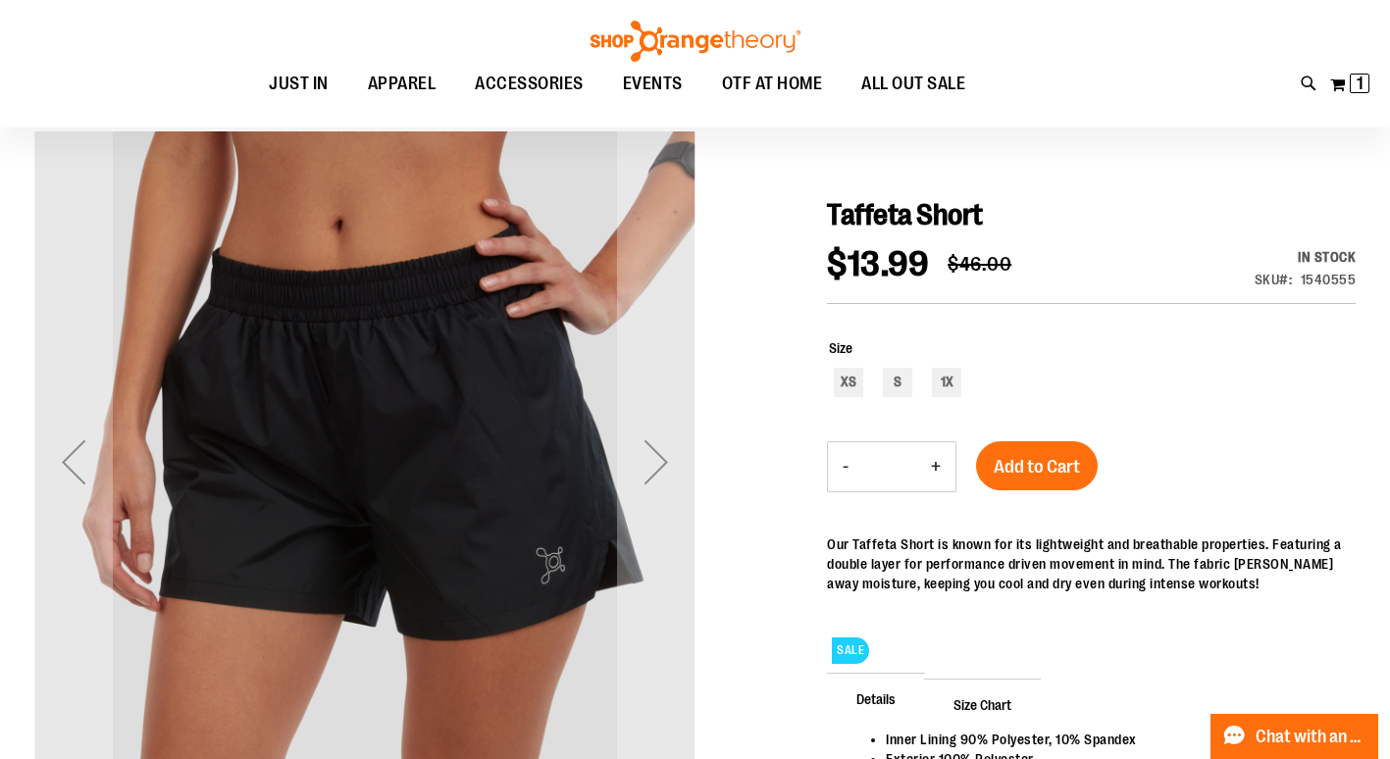
scroll to position [154, 0]
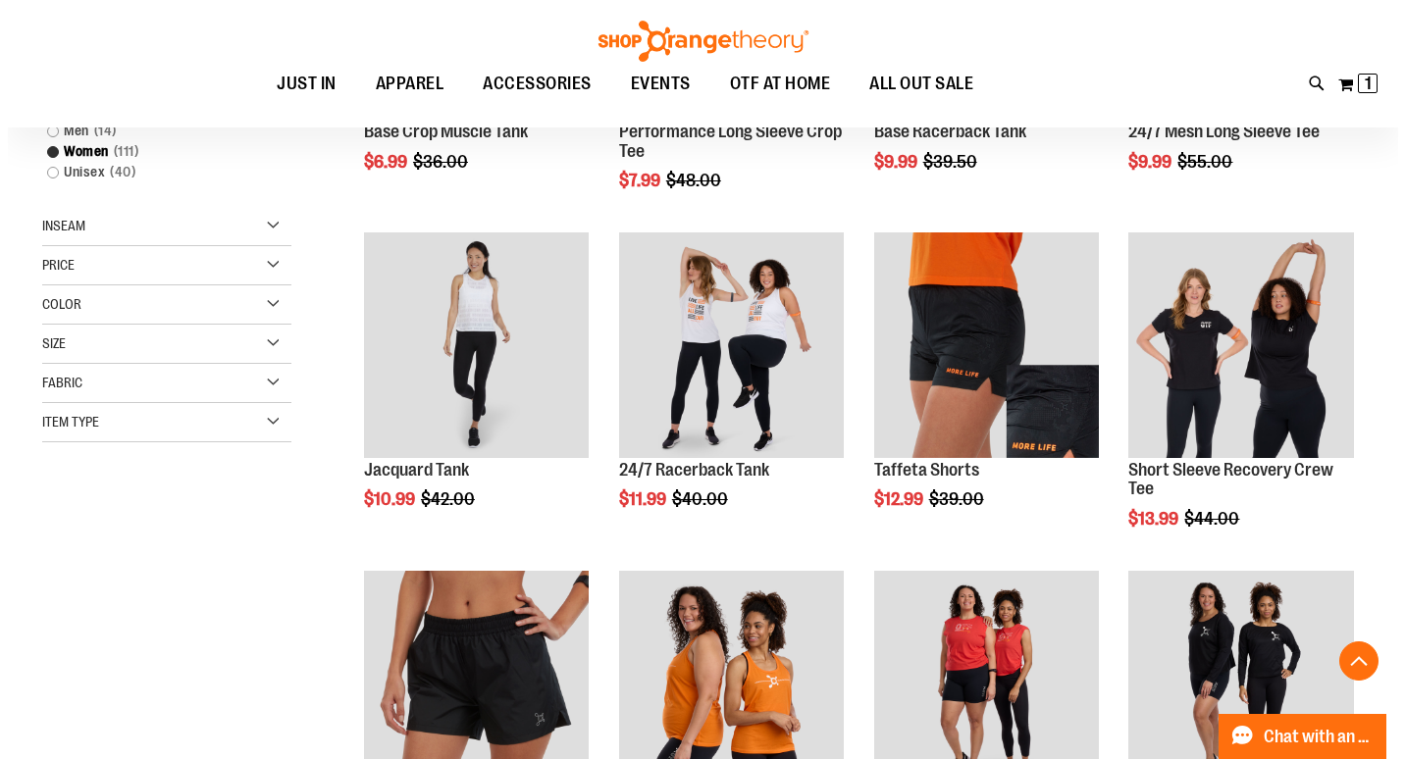
scroll to position [501, 0]
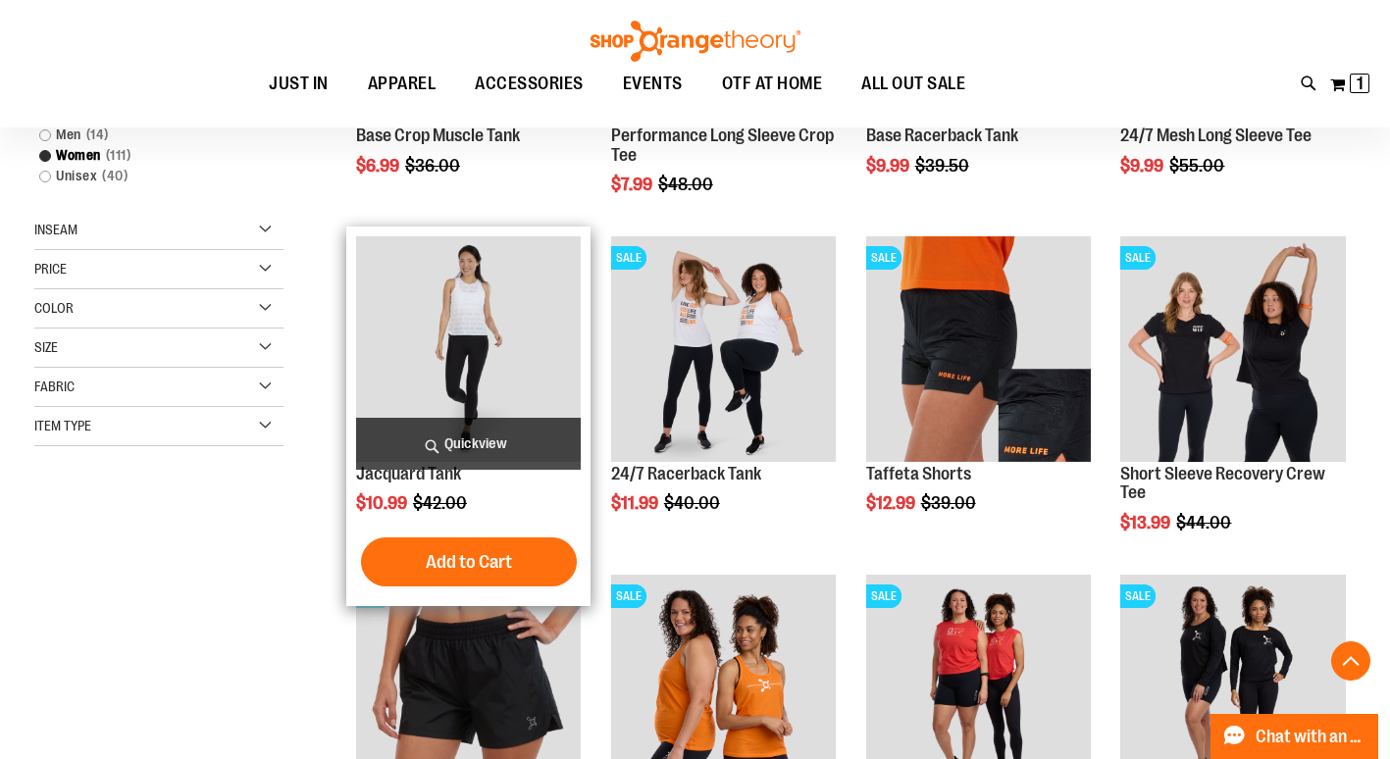
click at [492, 339] on img "product" at bounding box center [468, 348] width 225 height 225
click at [512, 448] on span "Quickview" at bounding box center [468, 444] width 225 height 52
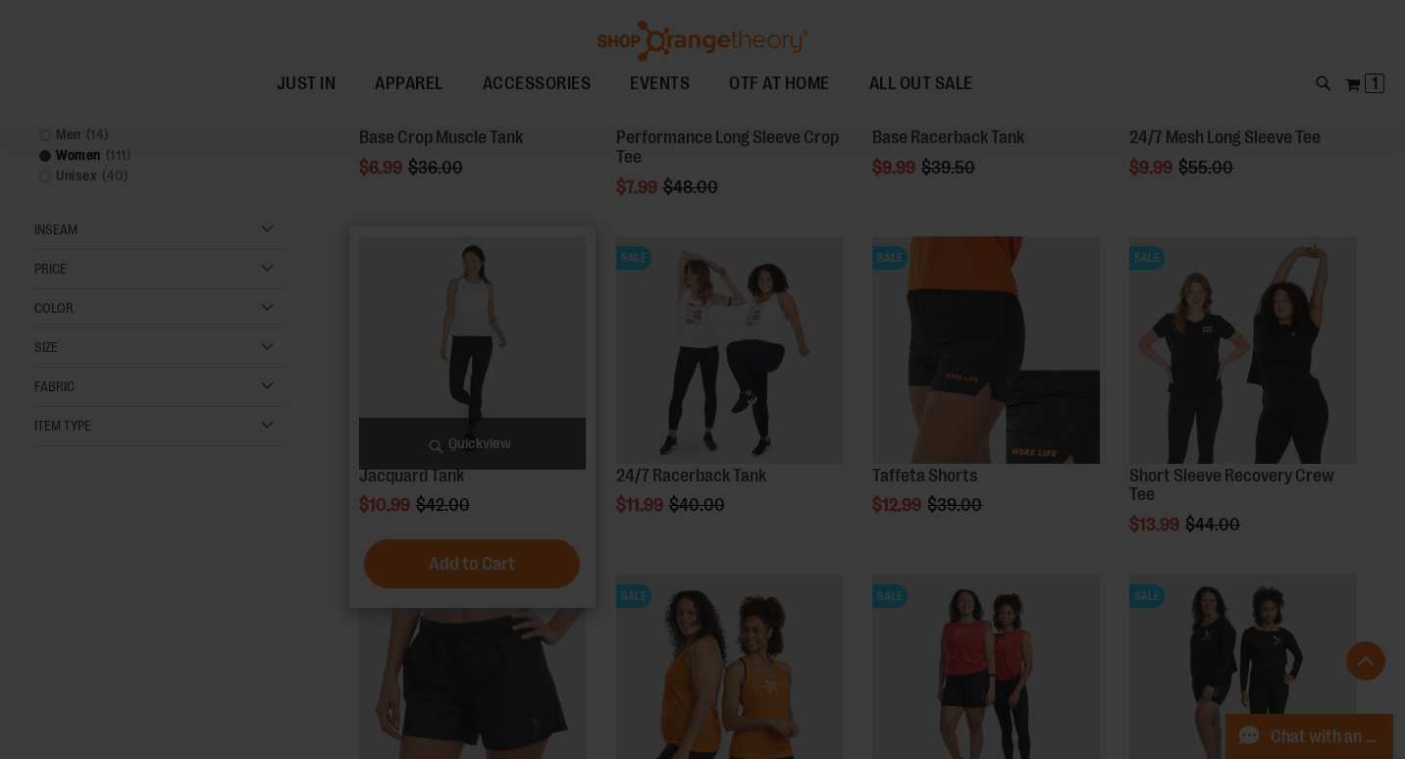
scroll to position [0, 0]
